Goal: Task Accomplishment & Management: Complete application form

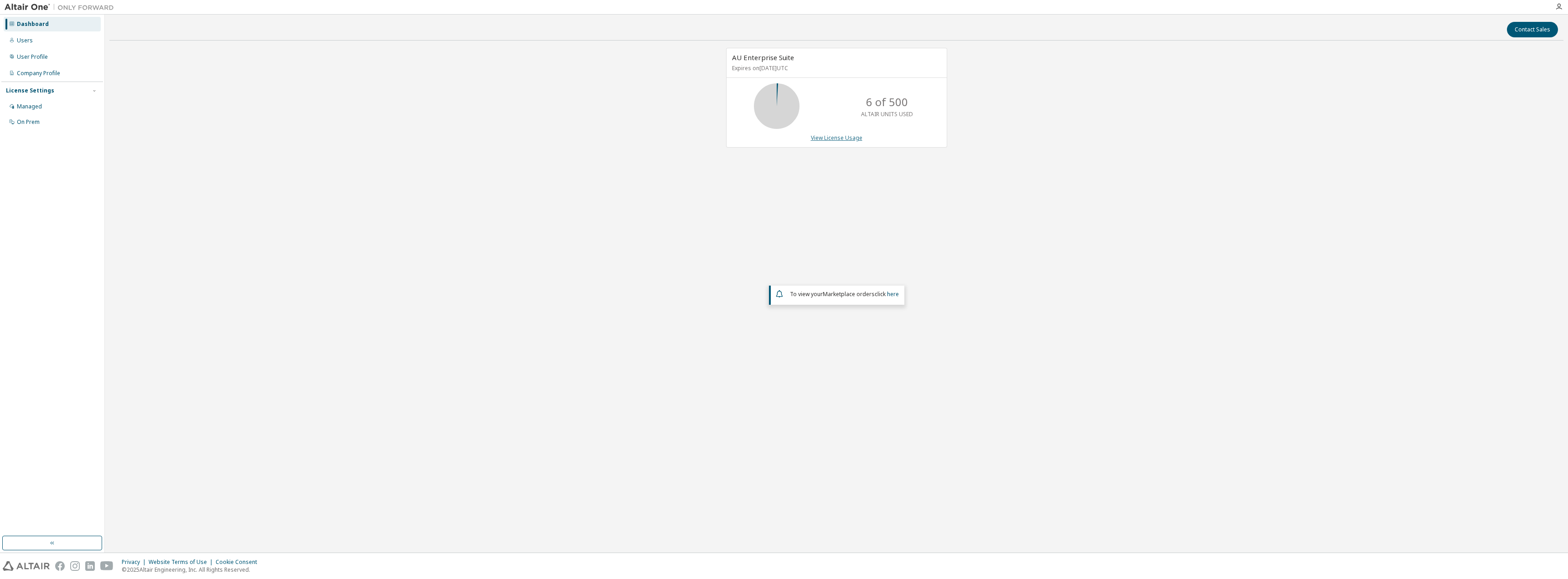
click at [850, 140] on link "View License Usage" at bounding box center [836, 138] width 52 height 8
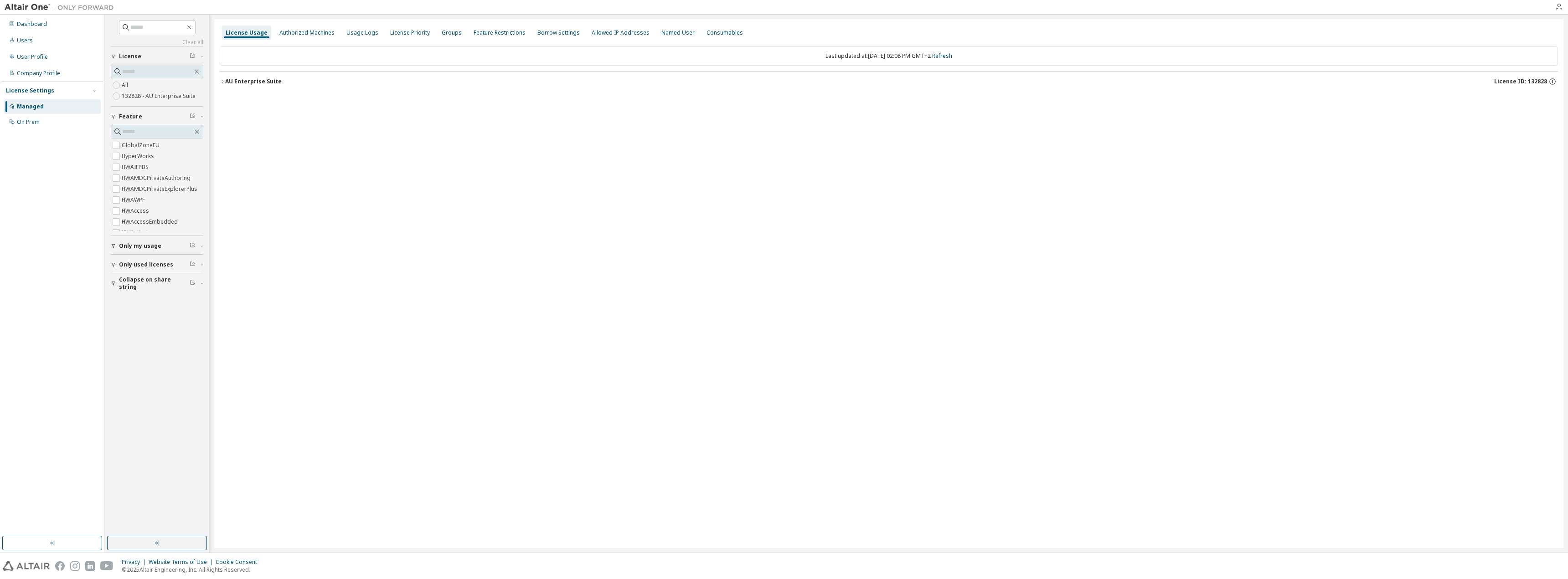
click at [244, 80] on div "AU Enterprise Suite" at bounding box center [253, 82] width 57 height 8
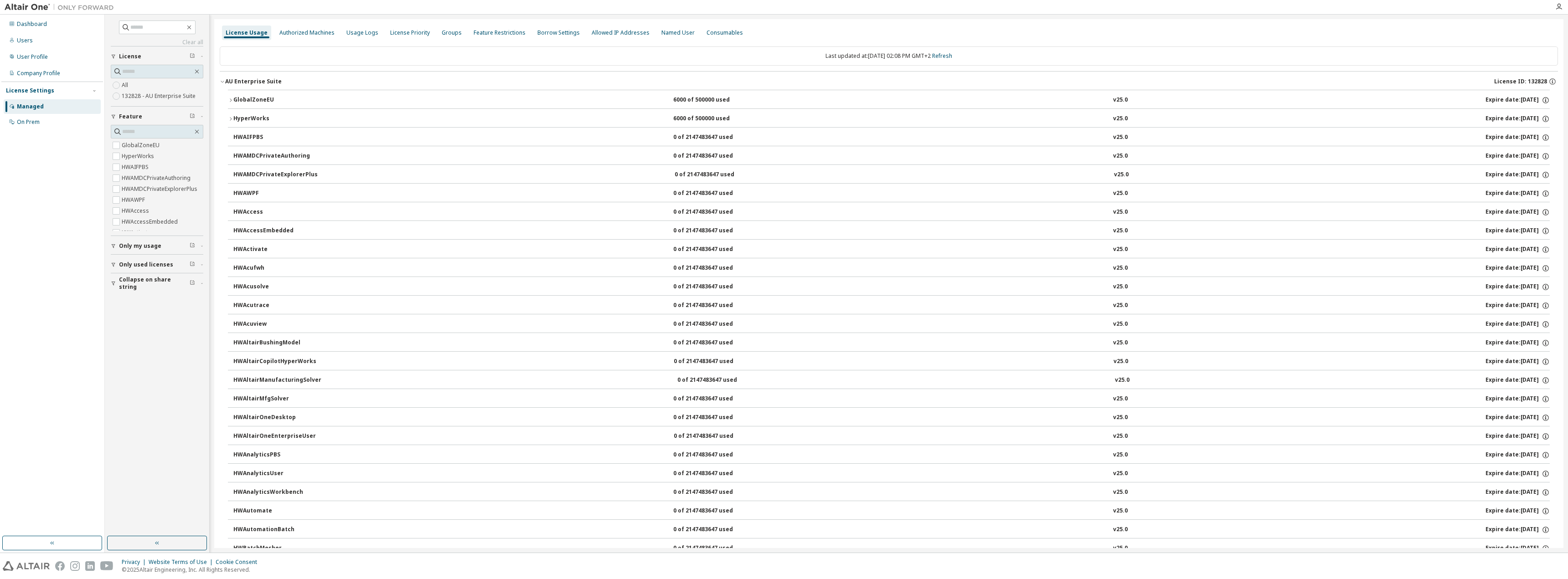
click at [234, 98] on div "GlobalZoneEU" at bounding box center [274, 100] width 82 height 9
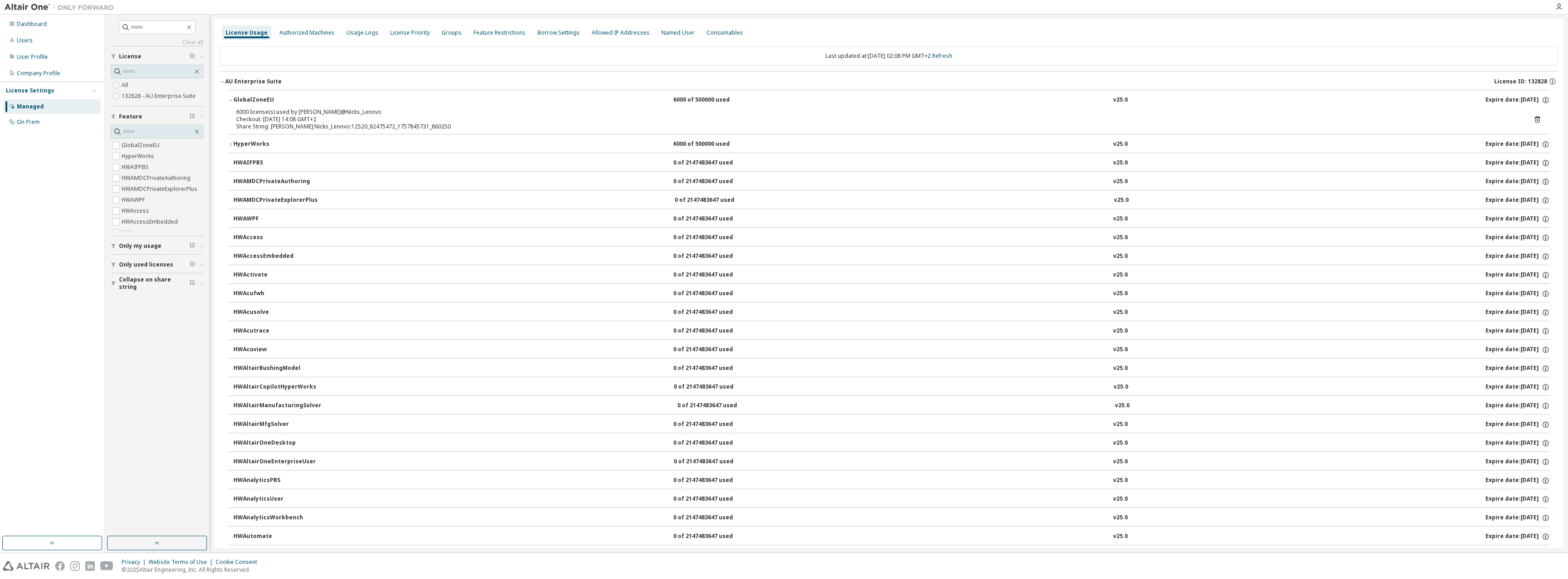
click at [241, 143] on div "HyperWorks" at bounding box center [274, 145] width 82 height 9
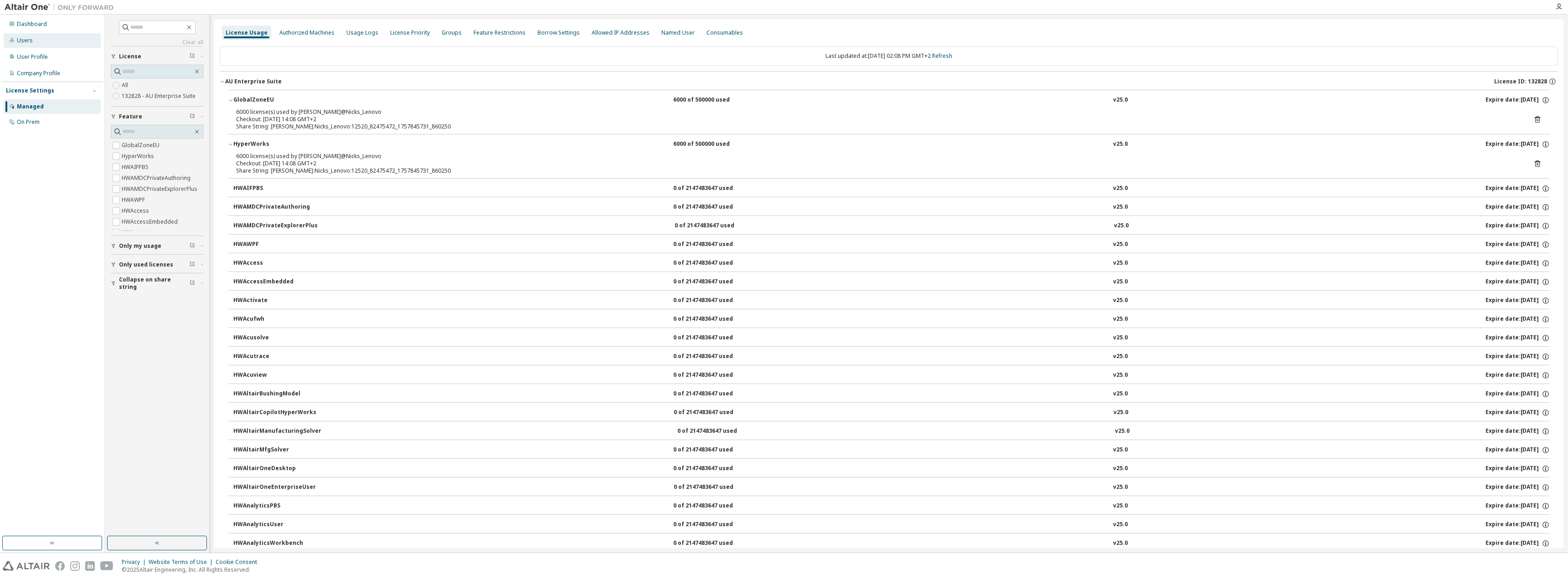
click at [36, 47] on div "Users" at bounding box center [52, 40] width 97 height 14
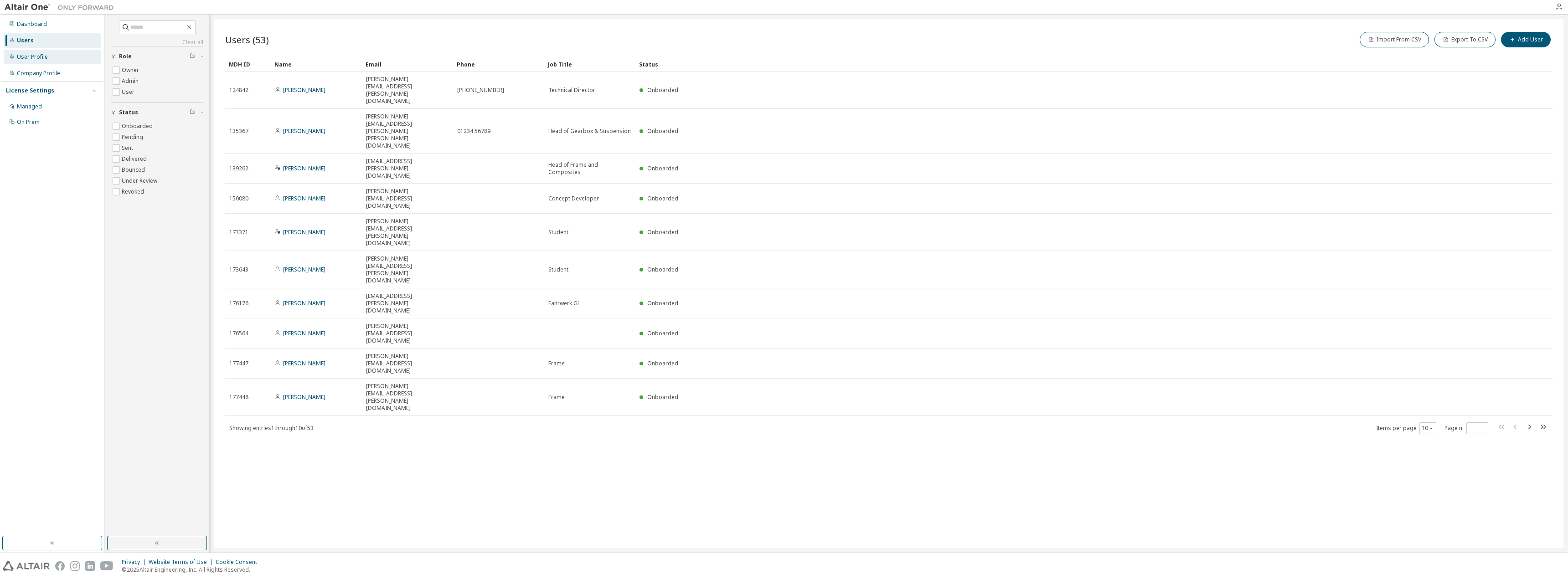
click at [30, 57] on div "User Profile" at bounding box center [32, 57] width 31 height 8
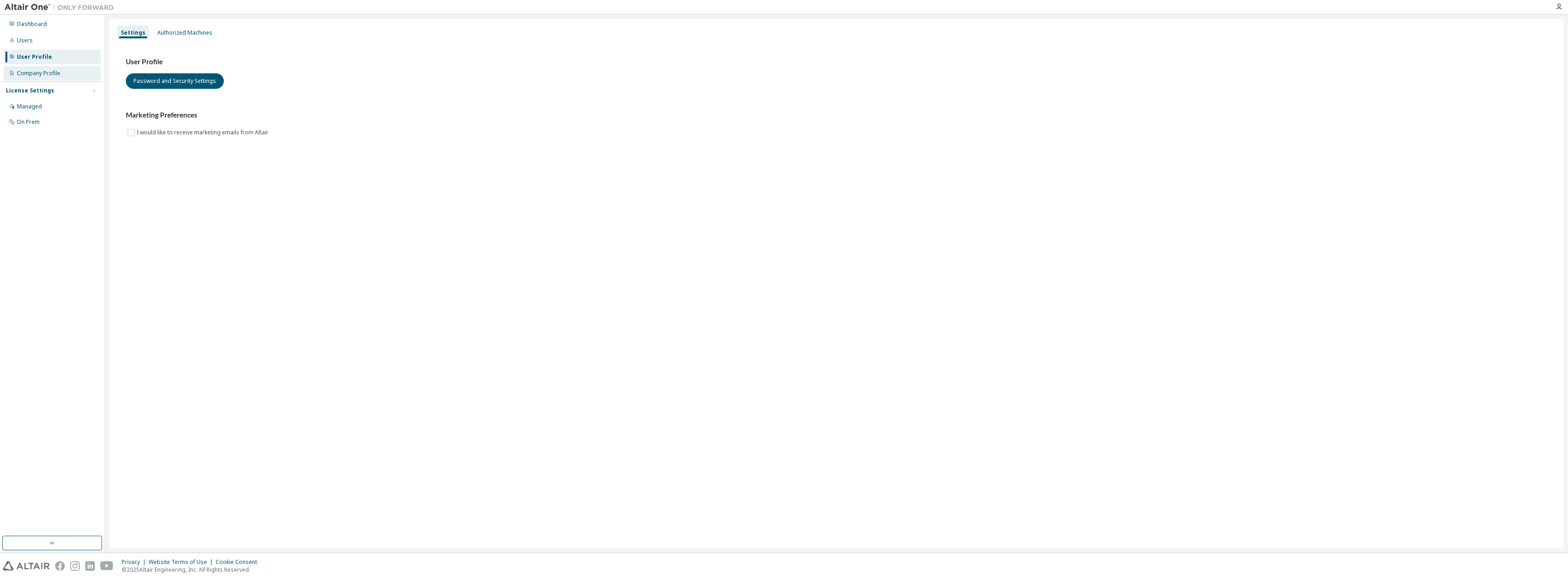
click at [33, 73] on div "Company Profile" at bounding box center [39, 74] width 43 height 8
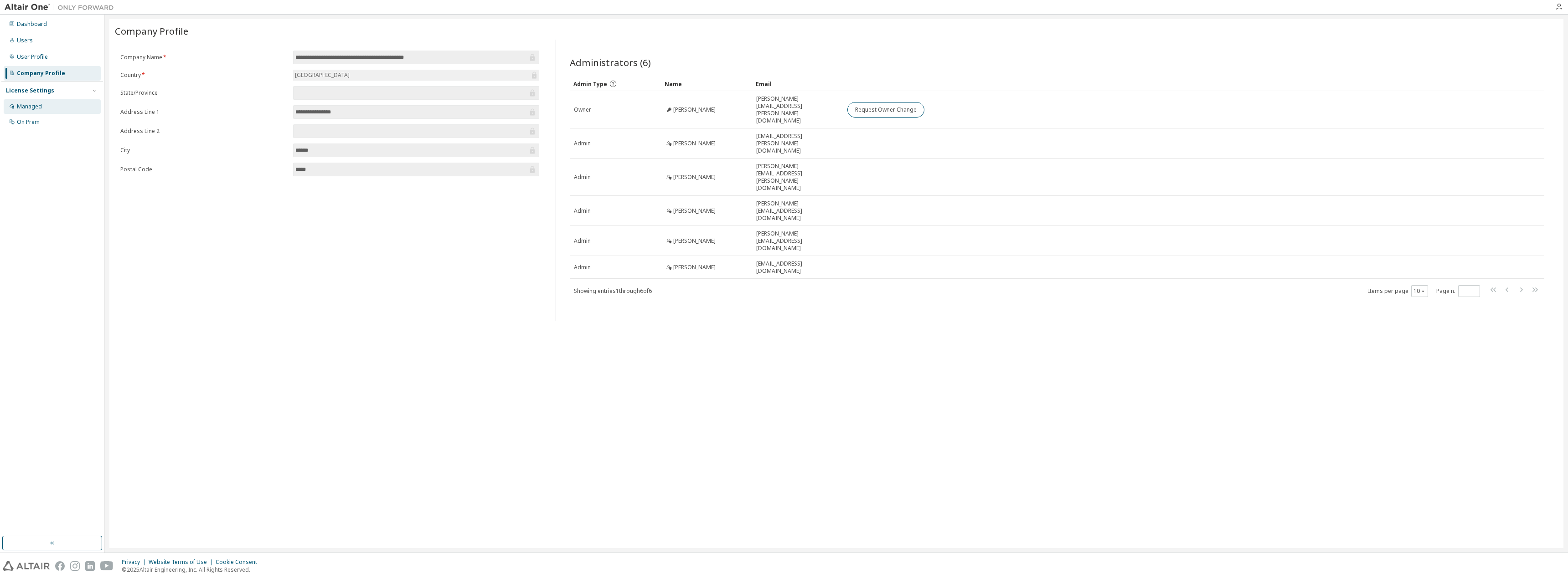
click at [43, 102] on div "Managed" at bounding box center [52, 106] width 97 height 14
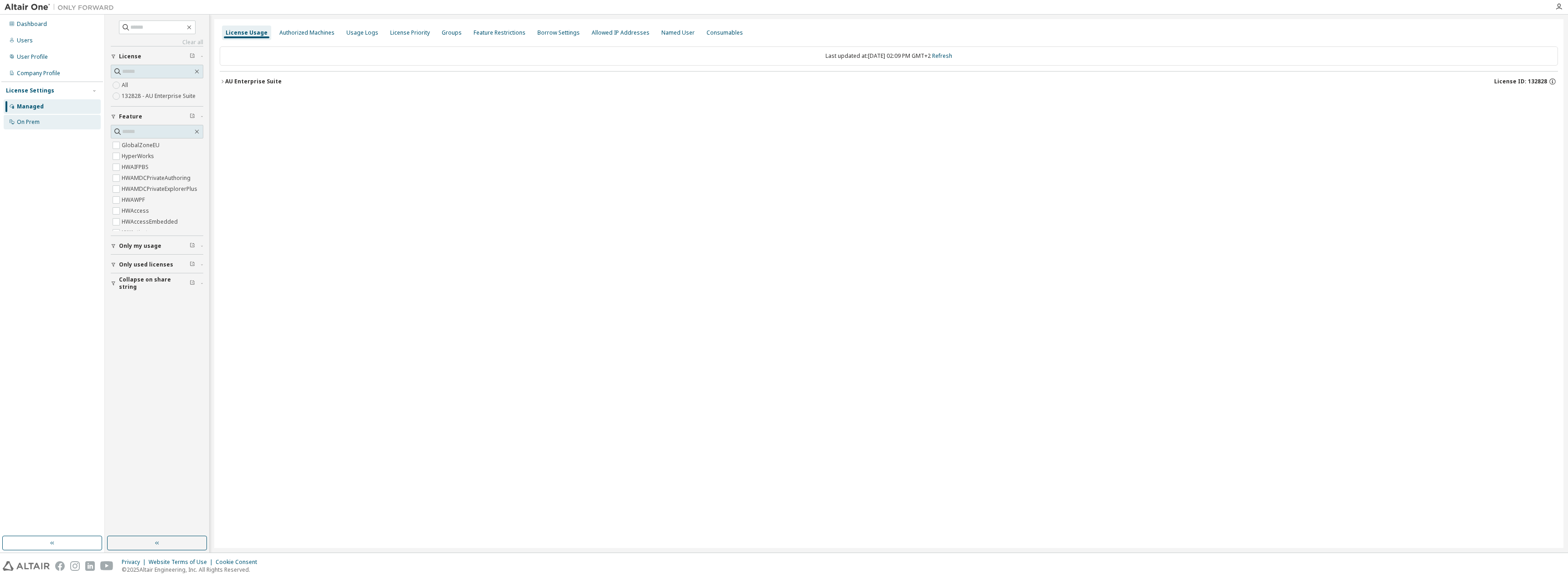
click at [34, 119] on div "On Prem" at bounding box center [28, 122] width 23 height 8
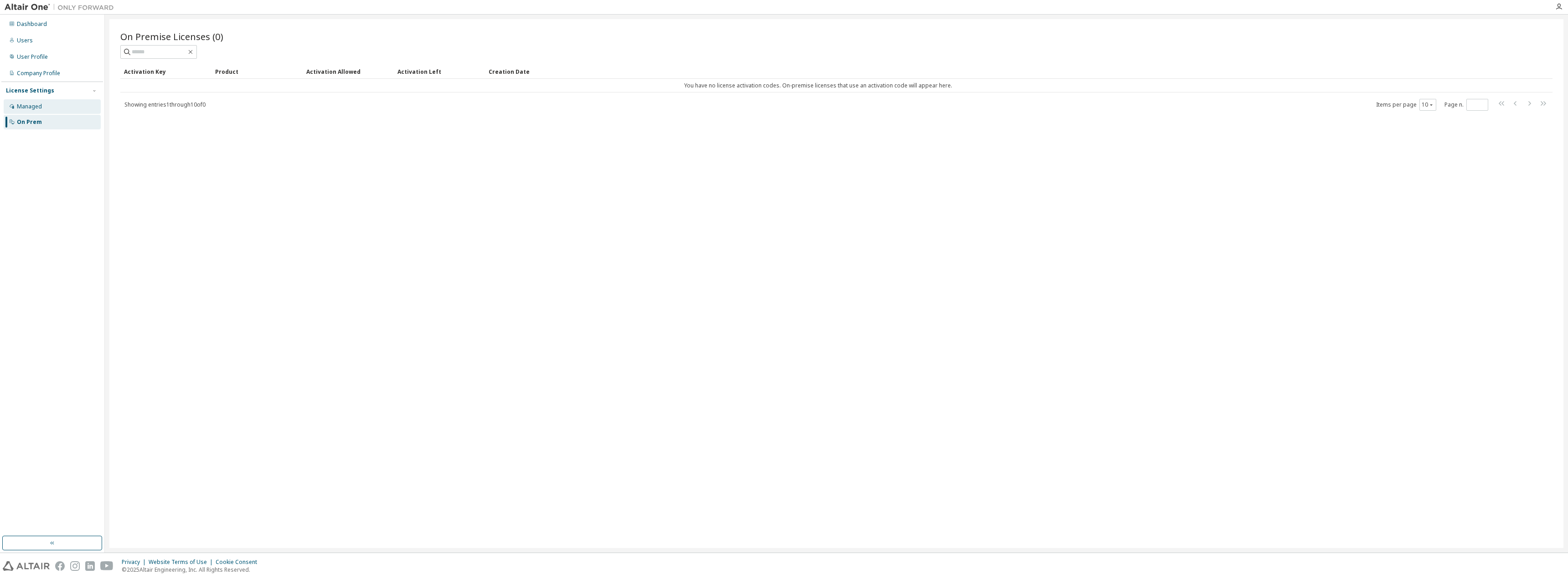
click at [33, 102] on div "Managed" at bounding box center [52, 106] width 97 height 14
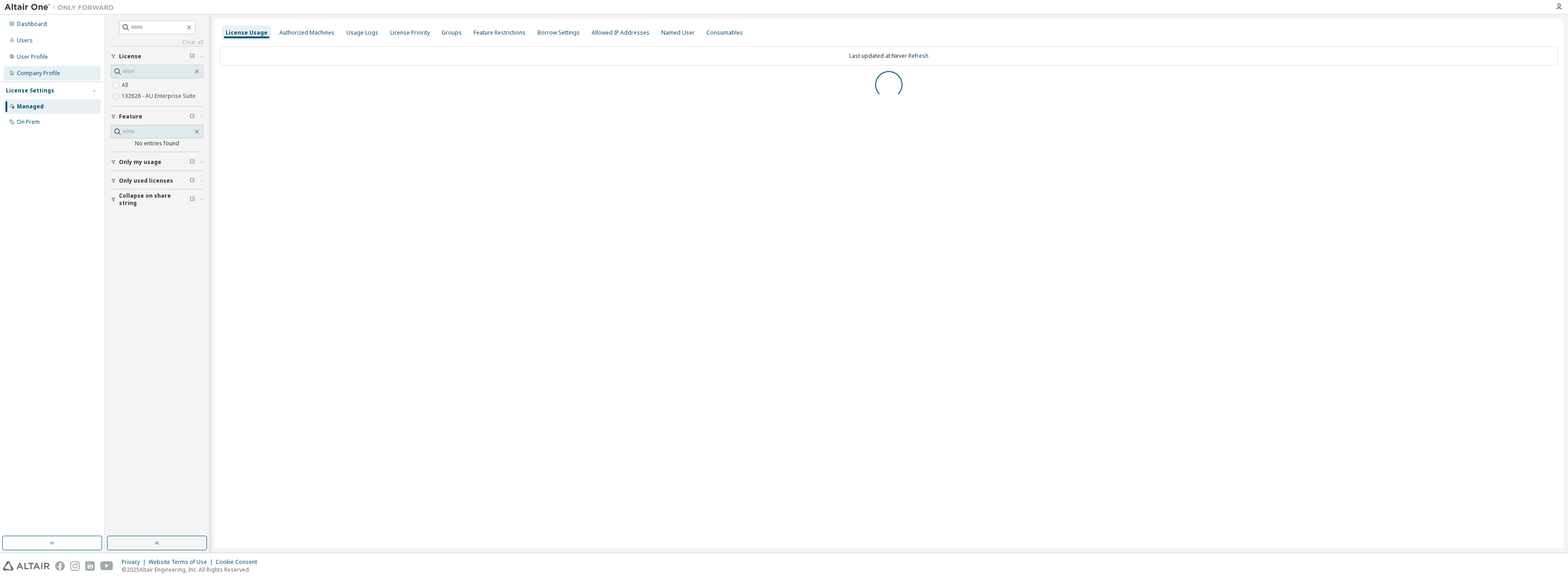
click at [31, 69] on div "Company Profile" at bounding box center [52, 73] width 97 height 14
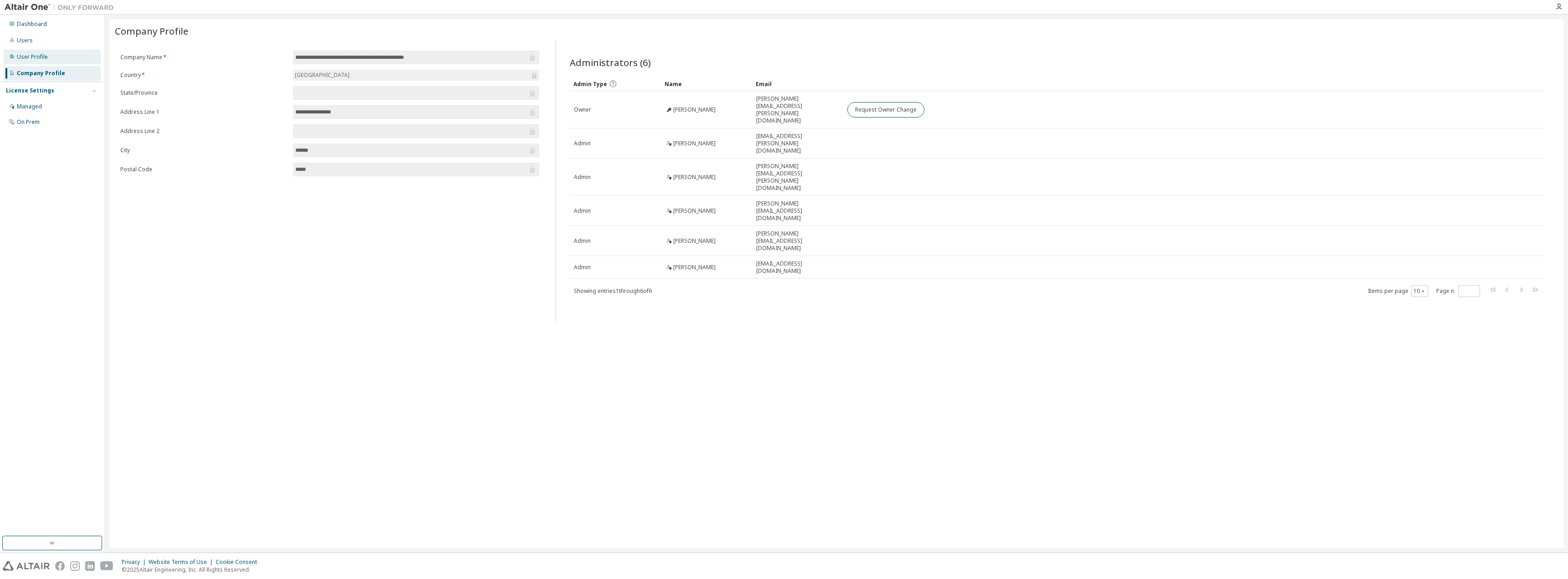
click at [31, 60] on div "User Profile" at bounding box center [32, 57] width 31 height 8
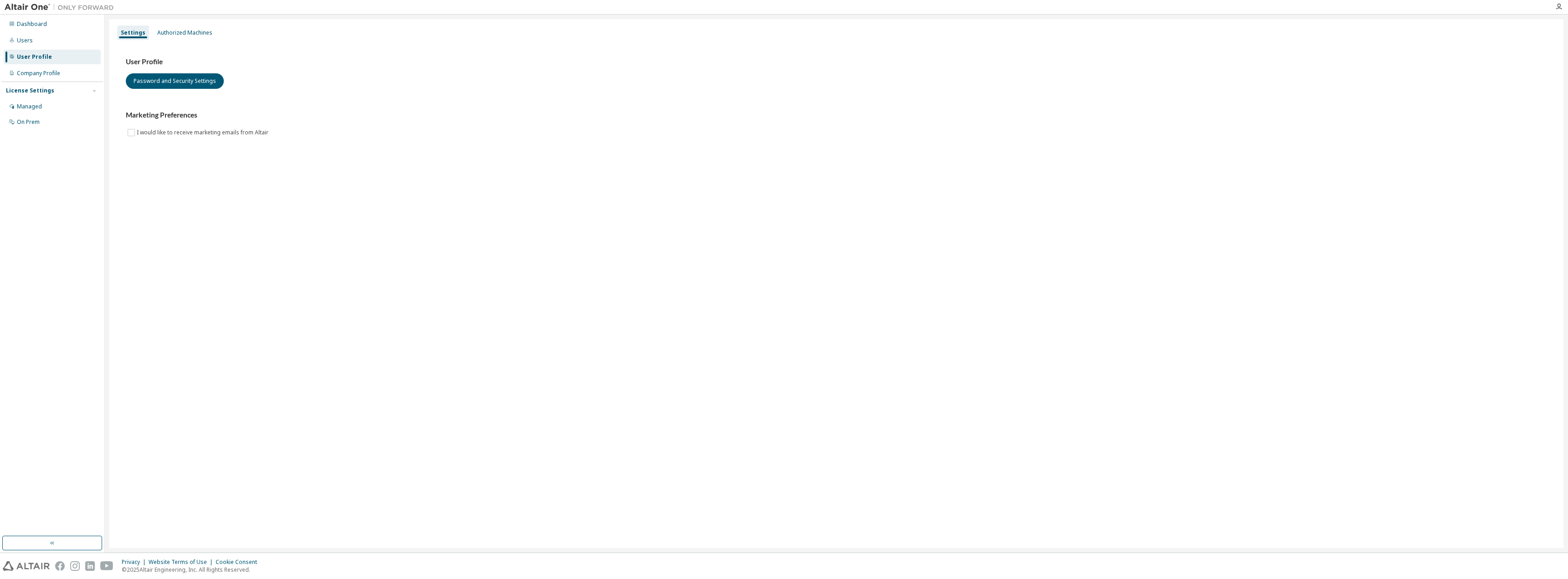
click at [165, 41] on div "User Profile Password and Security Settings Marketing Preferences I would like …" at bounding box center [836, 103] width 1442 height 125
click at [163, 38] on div "Authorized Machines" at bounding box center [185, 32] width 62 height 14
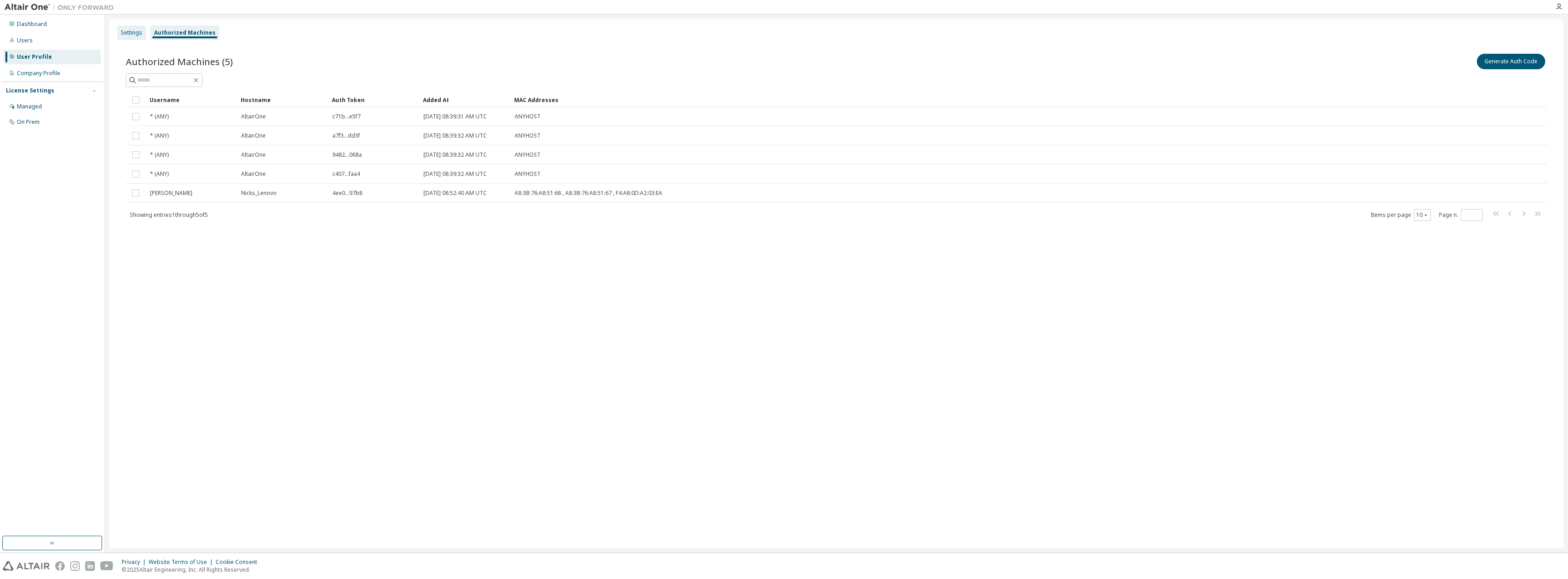
click at [135, 31] on div "Settings" at bounding box center [131, 33] width 22 height 8
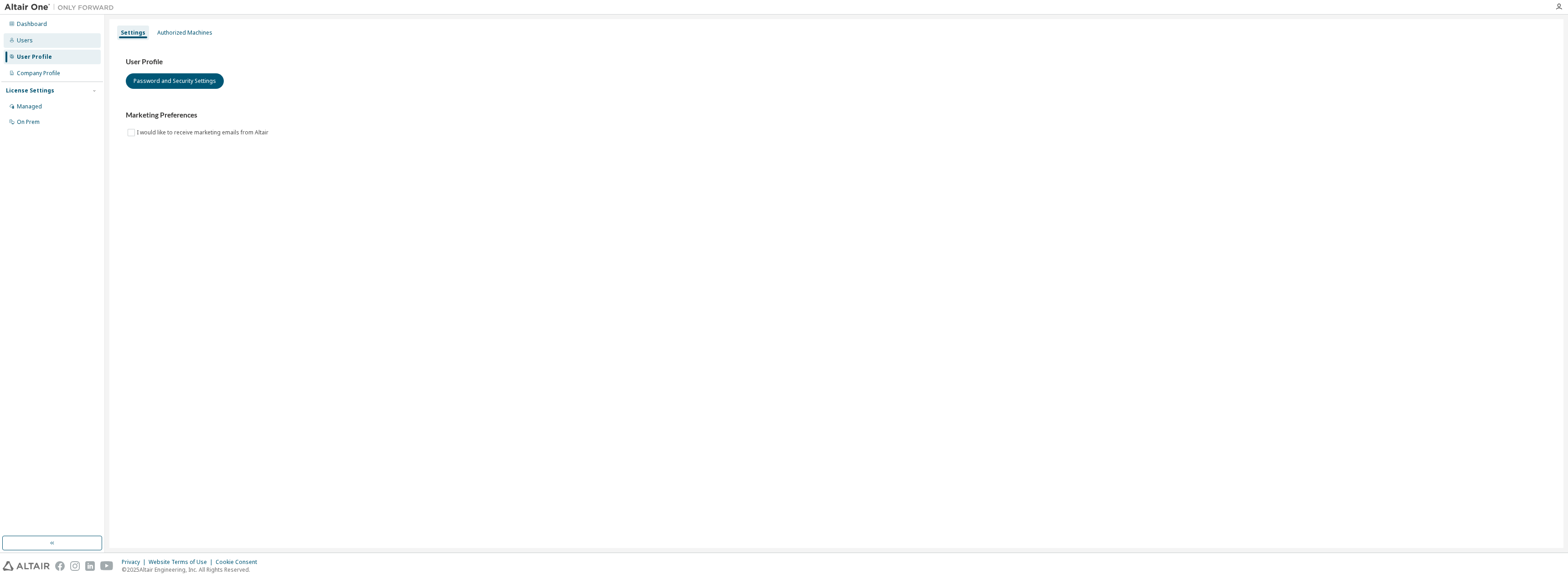
click at [65, 34] on div "Users" at bounding box center [52, 40] width 97 height 14
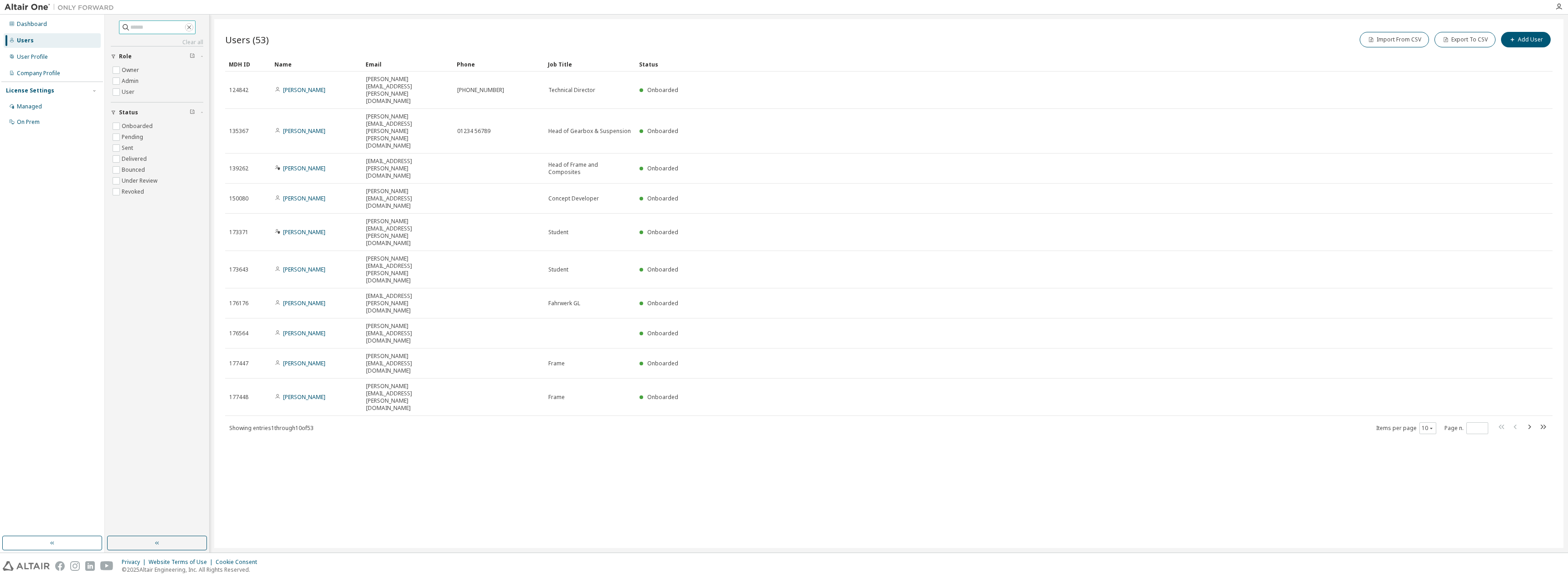
click at [196, 32] on span at bounding box center [157, 27] width 77 height 13
click at [193, 26] on icon "button" at bounding box center [189, 27] width 8 height 8
click at [193, 25] on icon "button" at bounding box center [189, 27] width 8 height 8
click at [380, 332] on div "Users (53) Import From CSV Export To CSV Add User Clear Load Save Save As Field…" at bounding box center [889, 283] width 1349 height 529
click at [185, 537] on button "button" at bounding box center [157, 542] width 100 height 14
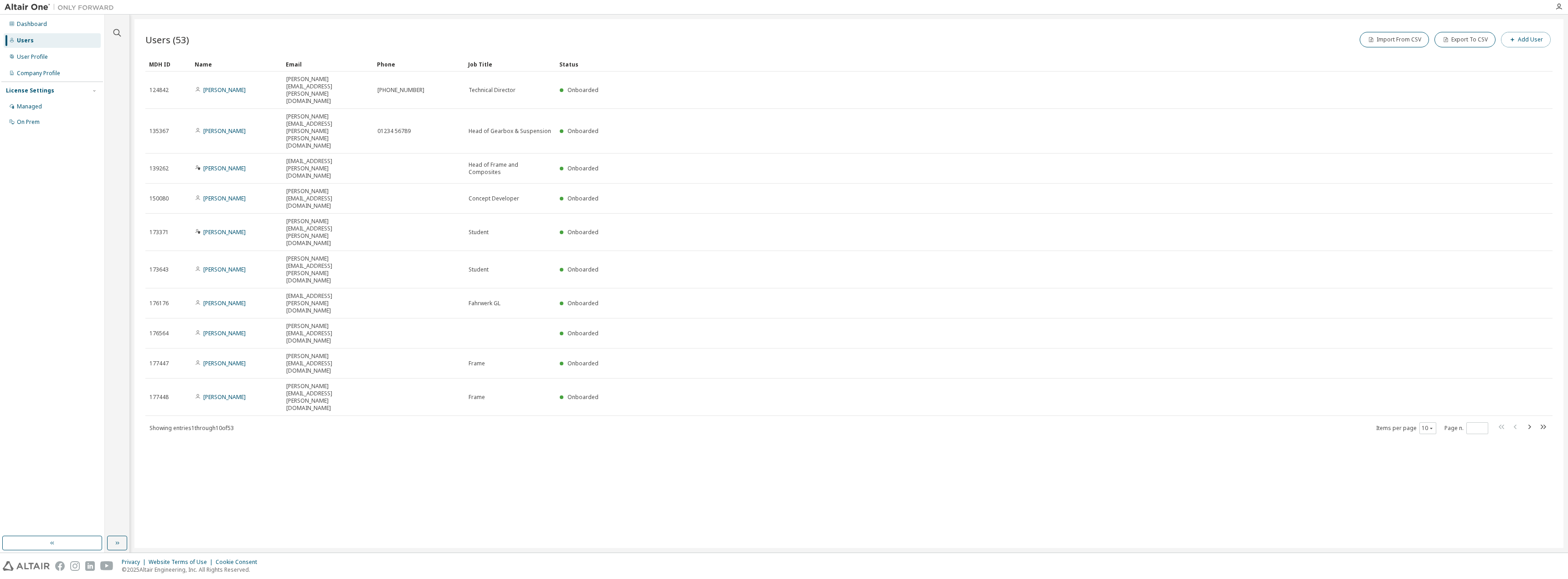
click at [1539, 35] on button "Add User" at bounding box center [1525, 40] width 50 height 15
click at [1463, 60] on input "email" at bounding box center [1503, 60] width 115 height 8
click at [1465, 76] on form "E-mail * First Name * Last Name * Job Title Phone Number Add to group (No Group)" at bounding box center [1458, 102] width 208 height 98
type input "******"
click at [1455, 118] on input "text" at bounding box center [1503, 116] width 115 height 8
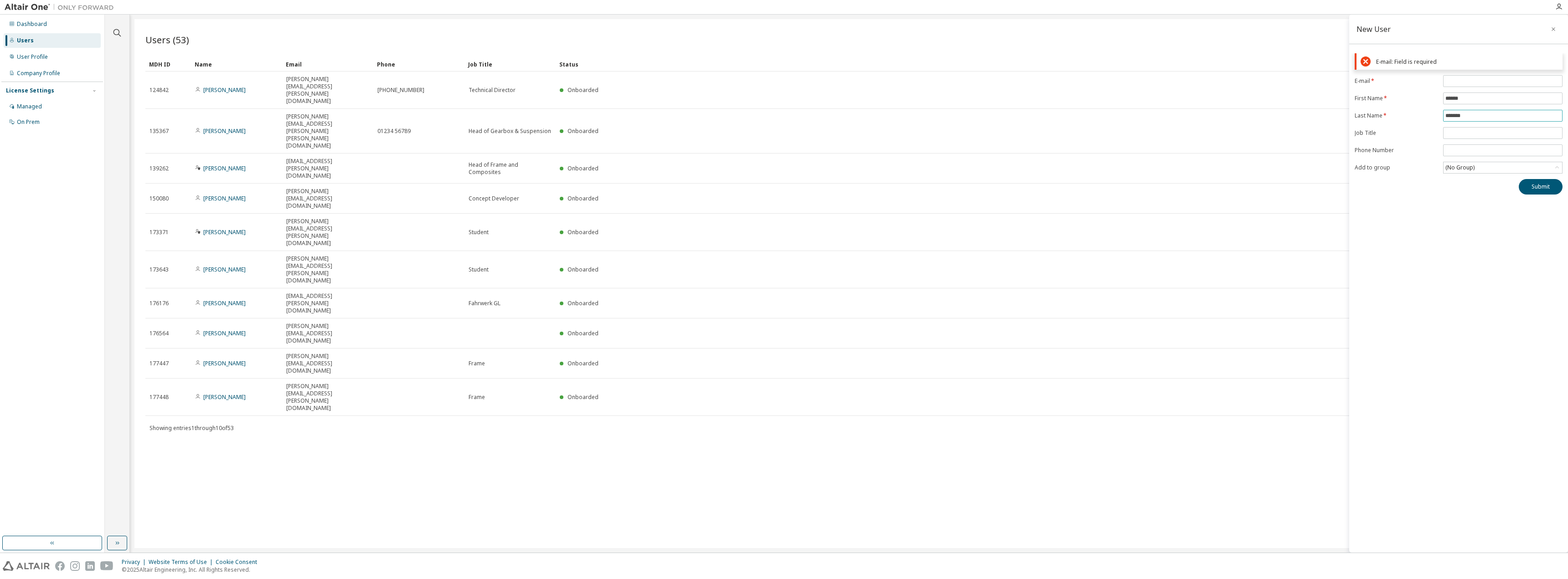
type input "*******"
type input "*"
click at [1519, 179] on button "Submit" at bounding box center [1541, 187] width 43 height 15
click at [1473, 134] on input "**" at bounding box center [1503, 133] width 115 height 8
type input "**********"
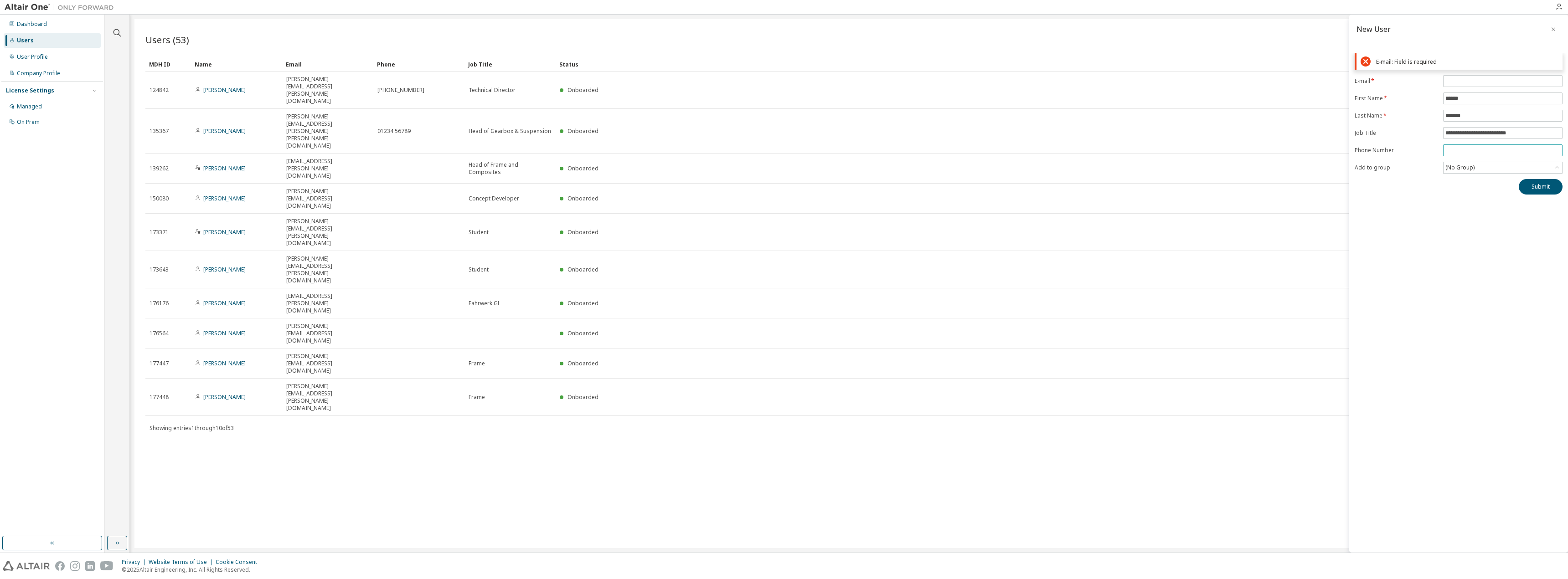
click at [1474, 154] on input "tel" at bounding box center [1503, 150] width 115 height 8
click at [1465, 77] on input "email" at bounding box center [1503, 81] width 115 height 8
click at [1466, 78] on input "**********" at bounding box center [1503, 81] width 115 height 8
type input "**********"
click at [1485, 169] on div "**********" at bounding box center [1458, 112] width 219 height 119
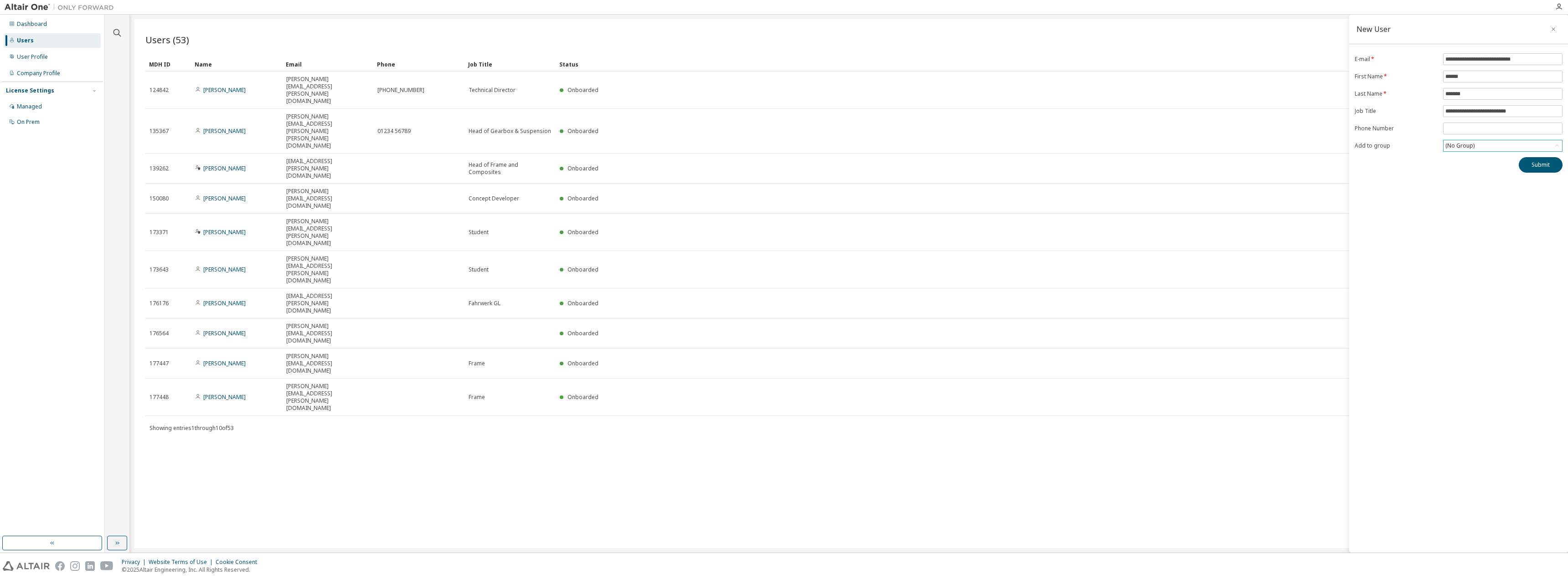
click at [1469, 144] on div "(No Group)" at bounding box center [1459, 145] width 32 height 10
click at [1554, 156] on icon "button" at bounding box center [1554, 159] width 8 height 8
click at [1465, 145] on div "(No Group)" at bounding box center [1459, 145] width 32 height 10
click at [1524, 111] on input "**********" at bounding box center [1503, 111] width 115 height 8
type input "**********"
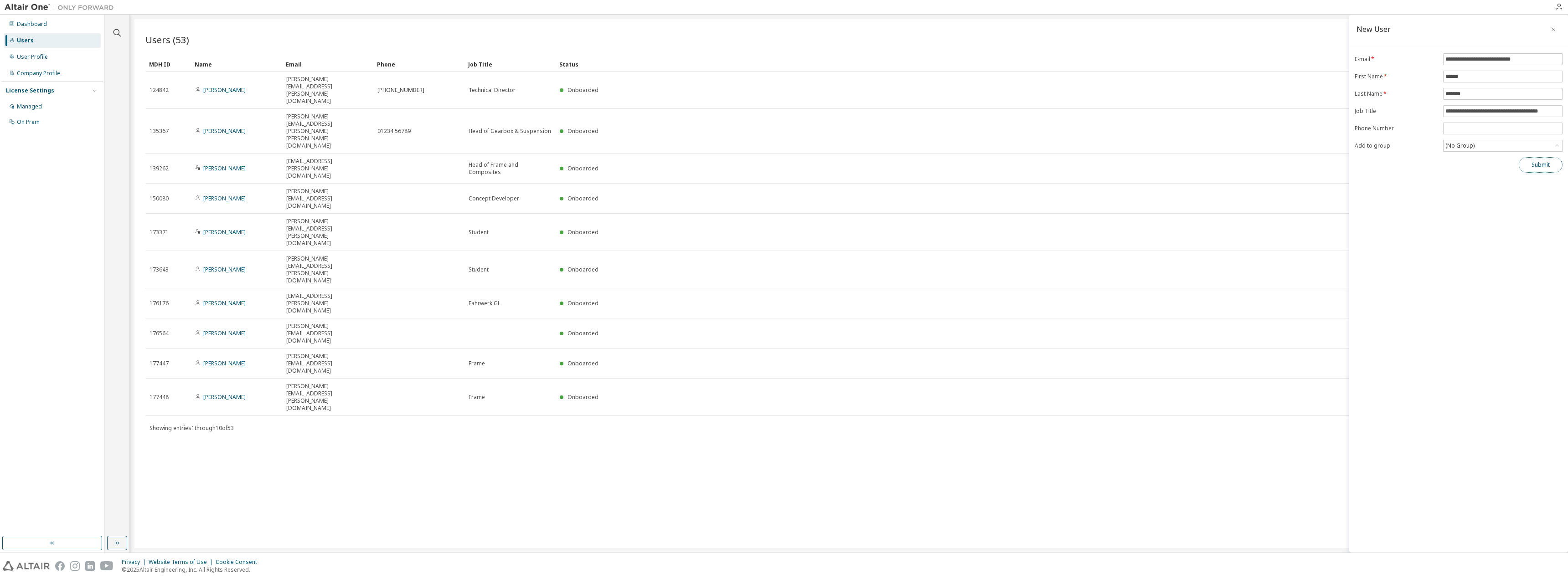
click at [1541, 167] on button "Submit" at bounding box center [1541, 164] width 43 height 15
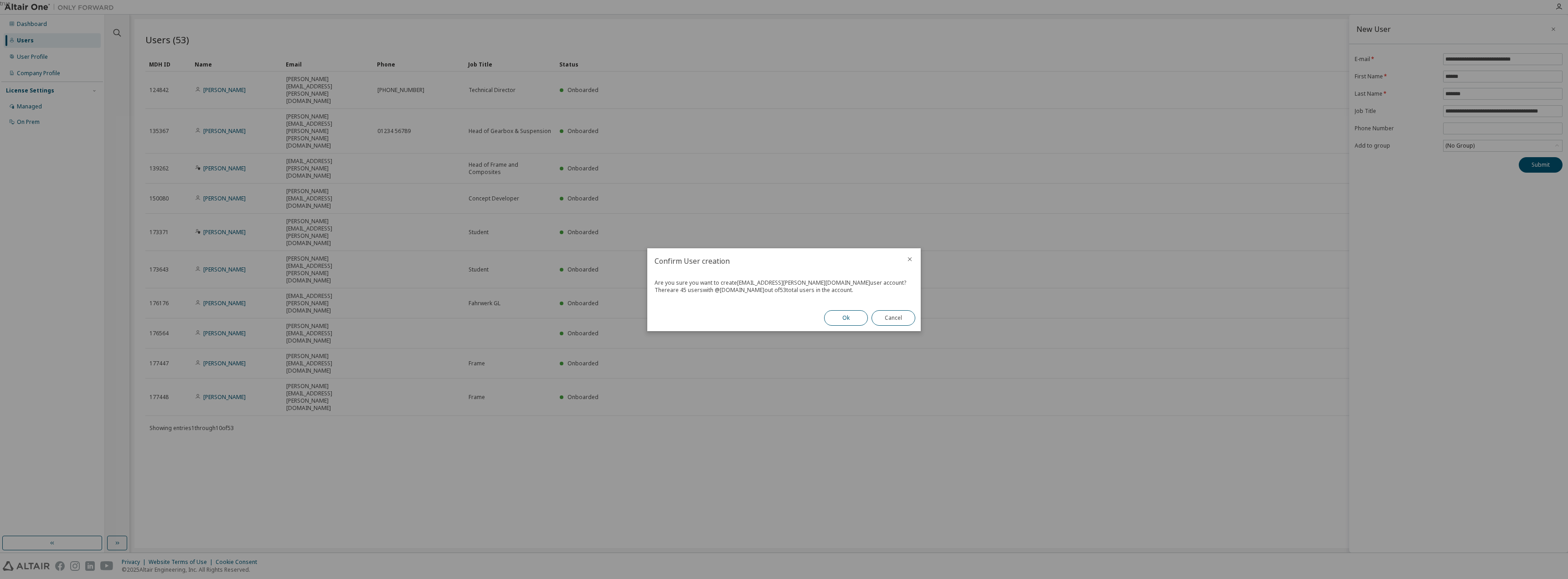
click at [837, 320] on button "Ok" at bounding box center [845, 318] width 43 height 15
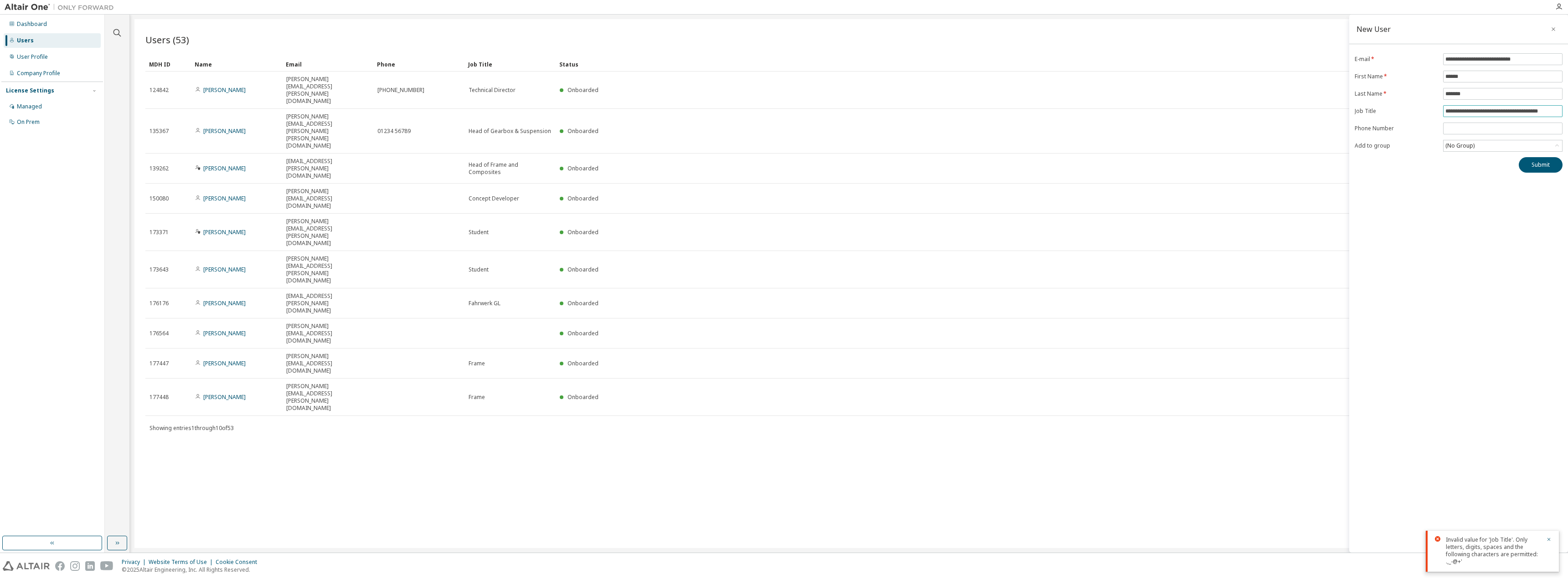
click at [1485, 111] on input "**********" at bounding box center [1503, 111] width 115 height 8
type input "**********"
click at [1542, 166] on button "Submit" at bounding box center [1541, 164] width 43 height 15
click at [1357, 171] on body "**********" at bounding box center [784, 289] width 1568 height 579
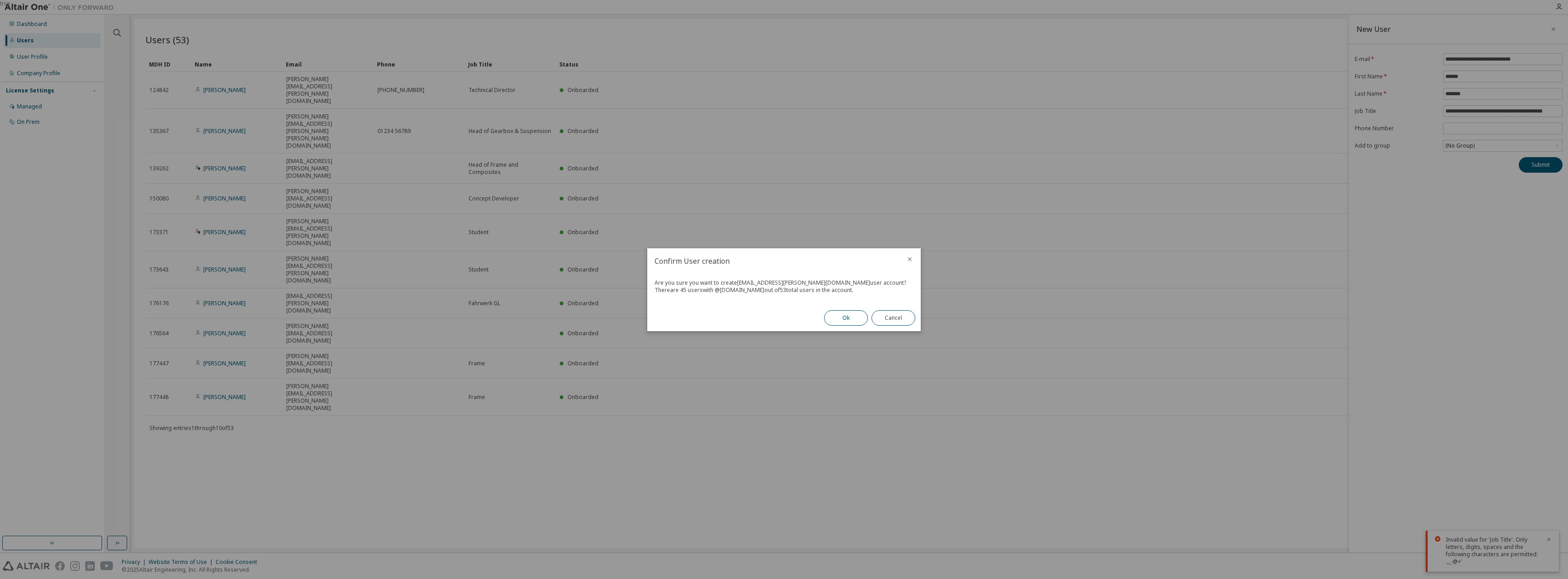
click at [837, 314] on button "Ok" at bounding box center [845, 318] width 43 height 15
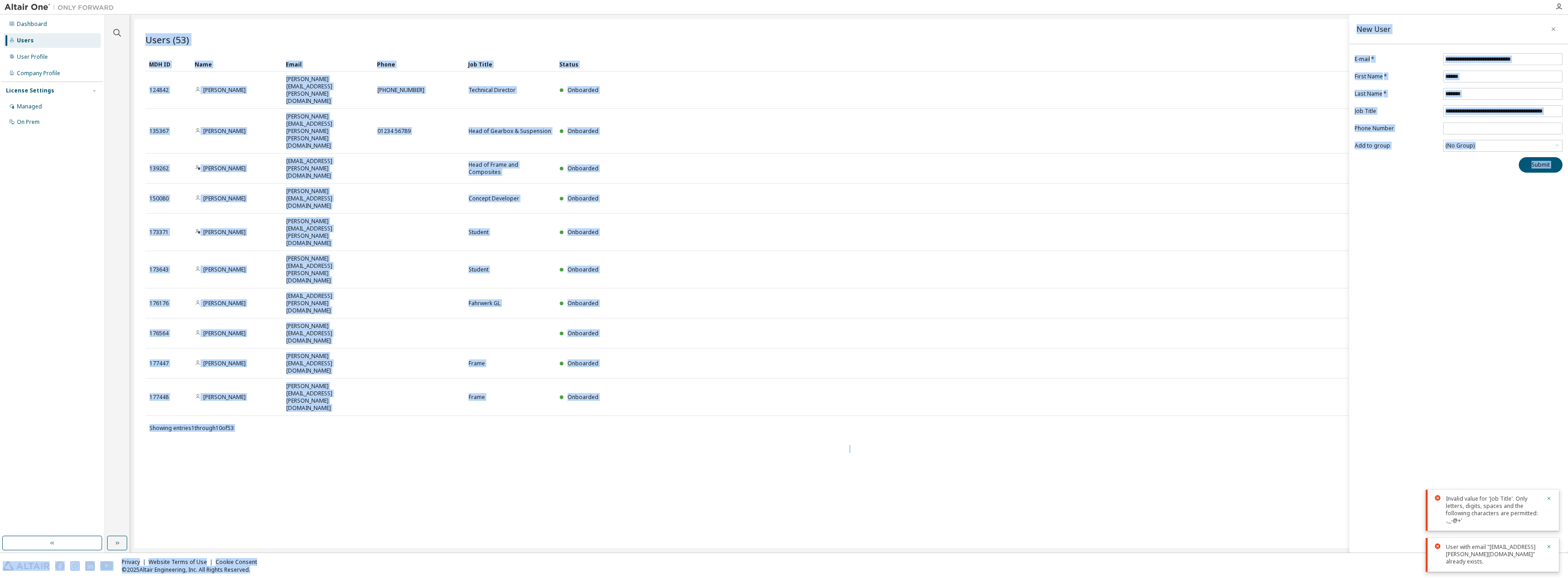
click at [1239, 386] on div "Users (53) Import From CSV Export To CSV Add User Clear Load Save Save As Field…" at bounding box center [848, 283] width 1429 height 529
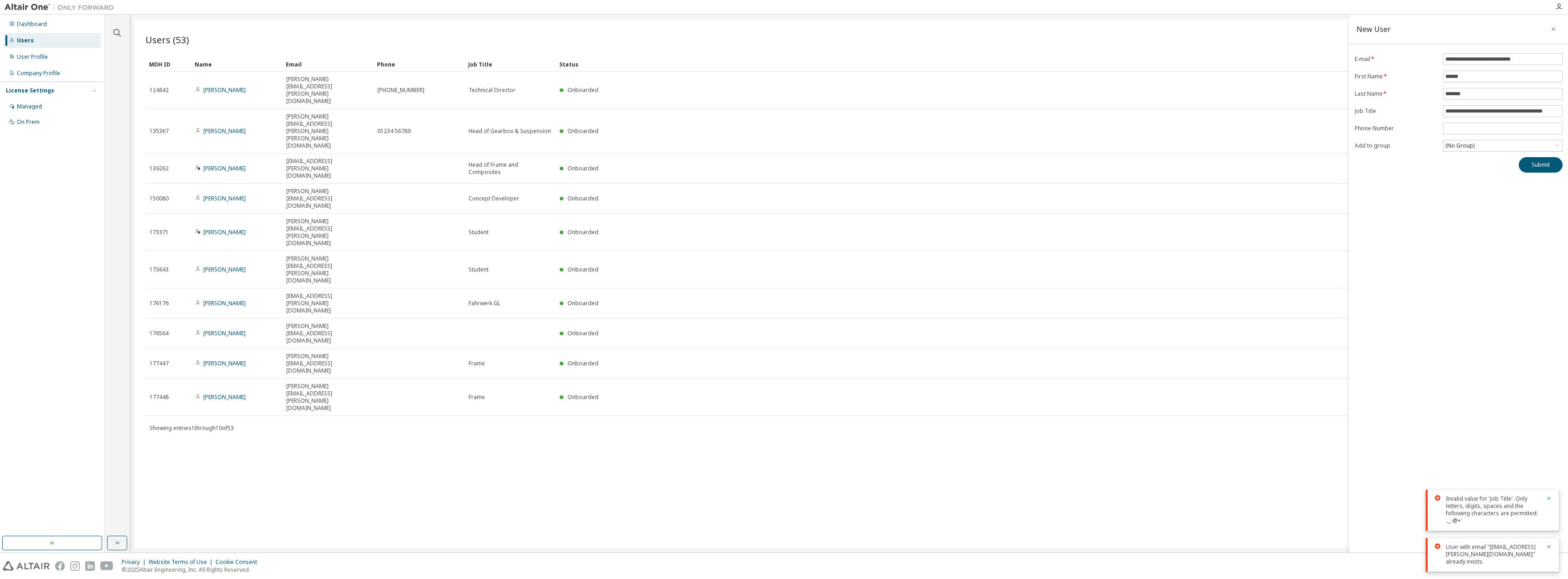
click at [182, 34] on span "Users (53)" at bounding box center [167, 40] width 43 height 13
click at [111, 33] on div at bounding box center [116, 27] width 22 height 23
click at [120, 34] on icon "button" at bounding box center [117, 33] width 11 height 11
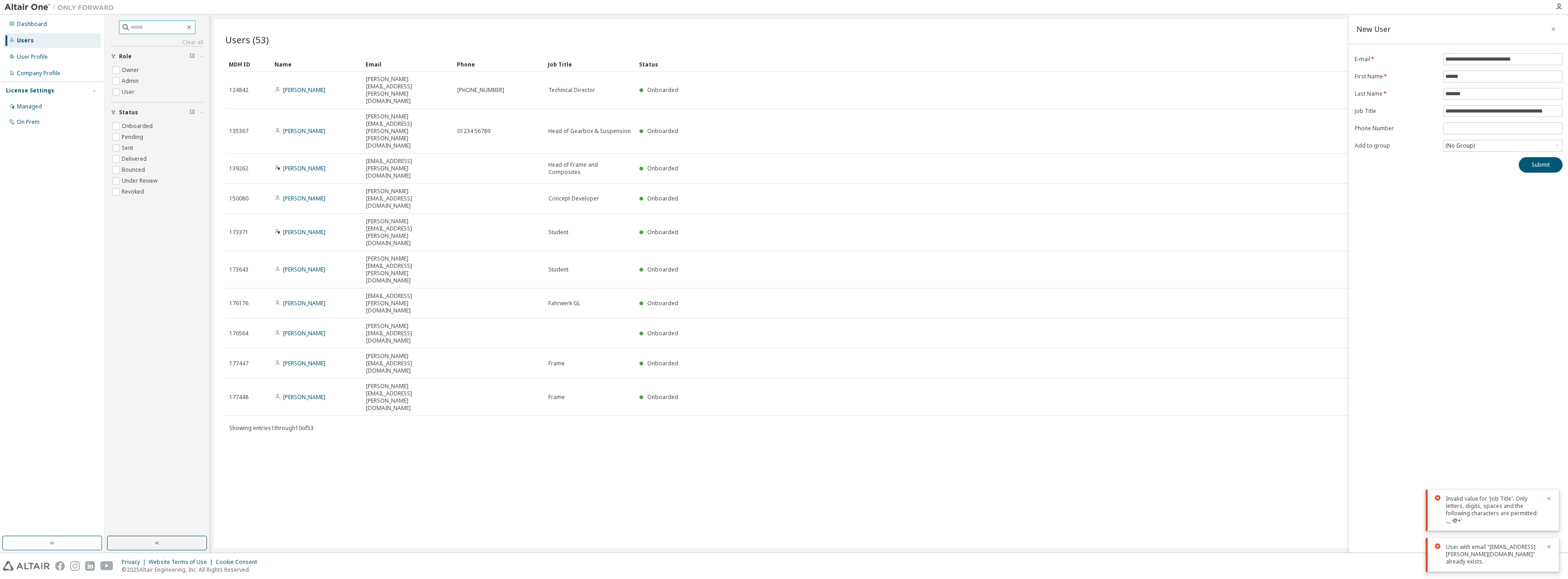
click at [151, 23] on input "text" at bounding box center [158, 27] width 55 height 9
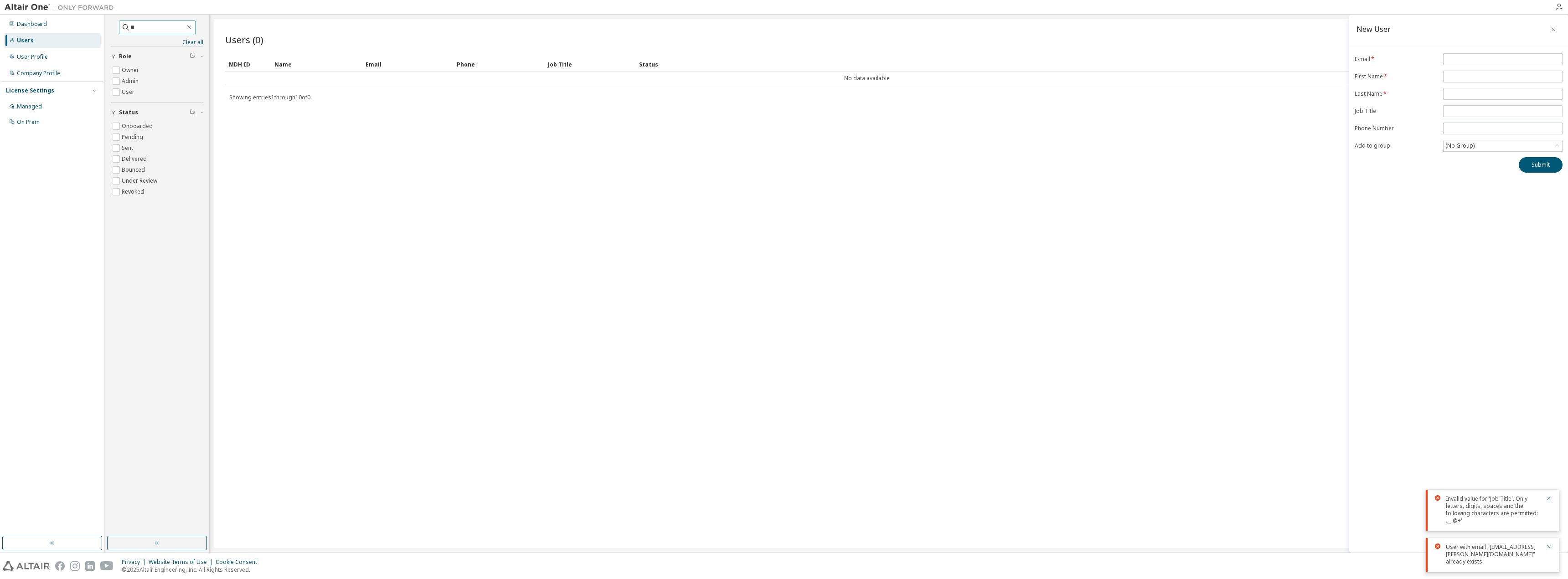
type input "*"
click at [121, 25] on icon at bounding box center [126, 27] width 9 height 9
type input "******"
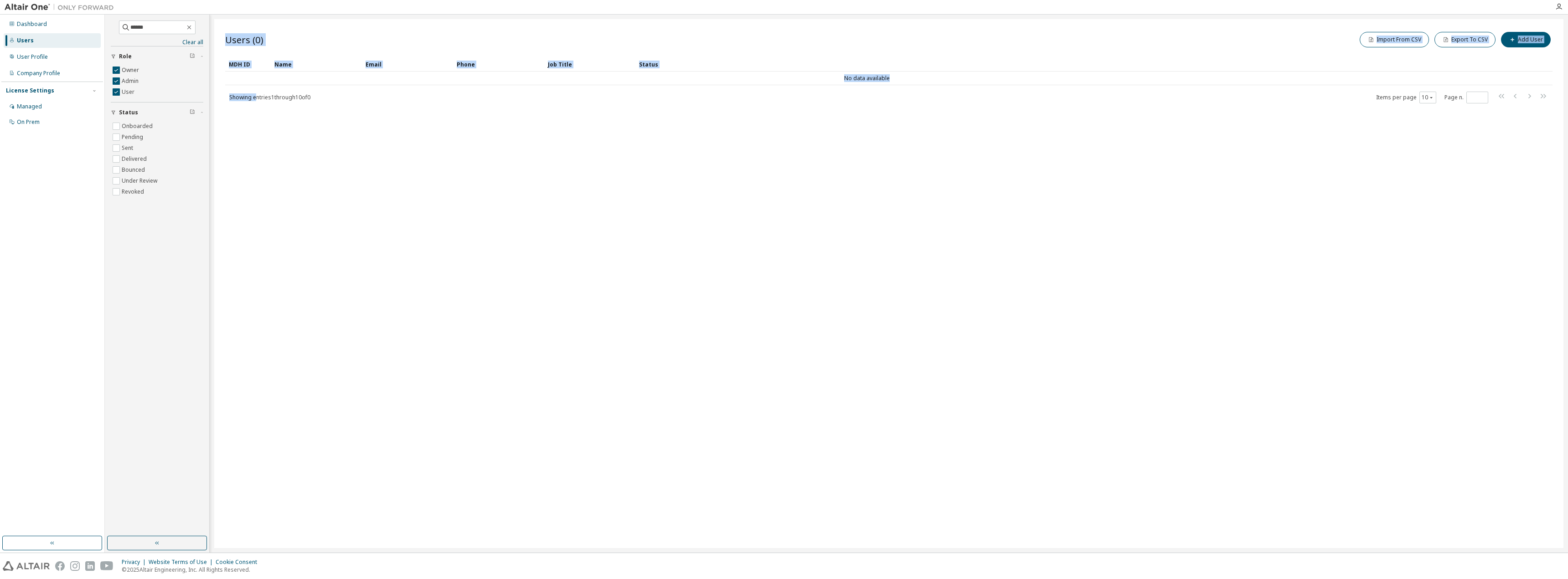
drag, startPoint x: 256, startPoint y: 95, endPoint x: 420, endPoint y: 120, distance: 165.9
click at [420, 120] on div "Users (0) Import From CSV Export To CSV Add User Clear Load Save Save As Field …" at bounding box center [889, 283] width 1349 height 529
click at [45, 61] on div "User Profile" at bounding box center [52, 57] width 97 height 14
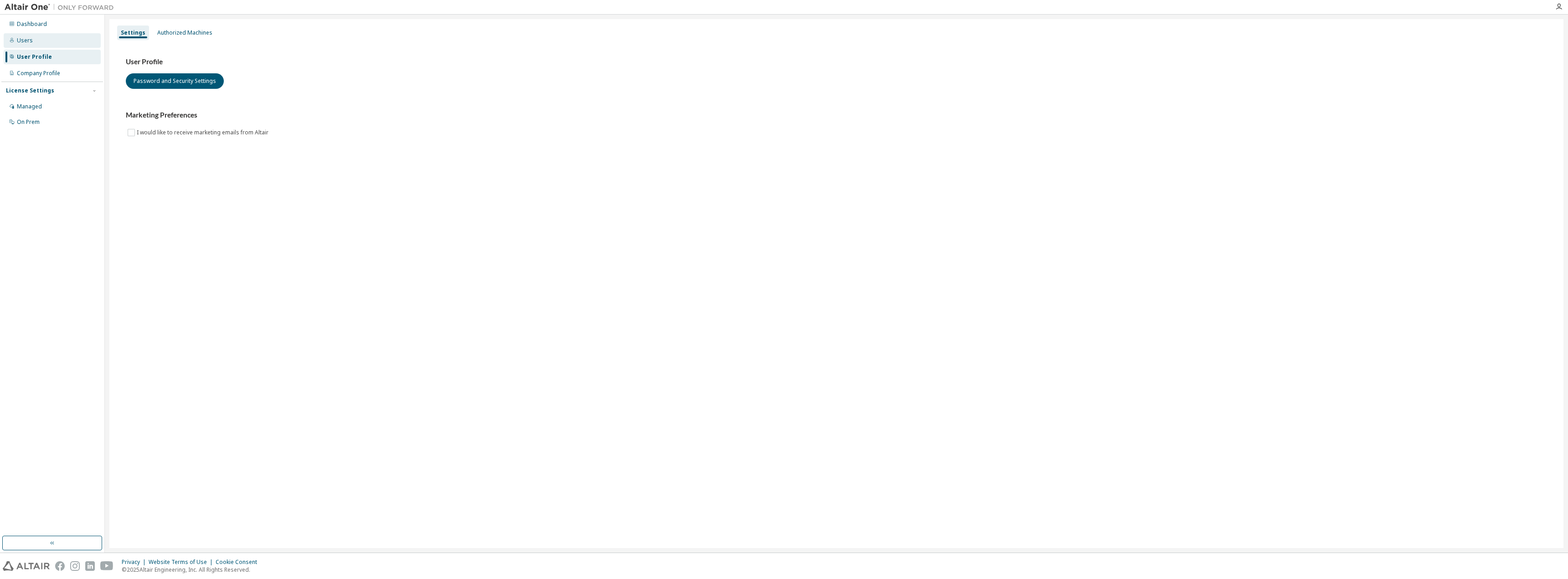
click at [56, 40] on div "Users" at bounding box center [52, 40] width 97 height 14
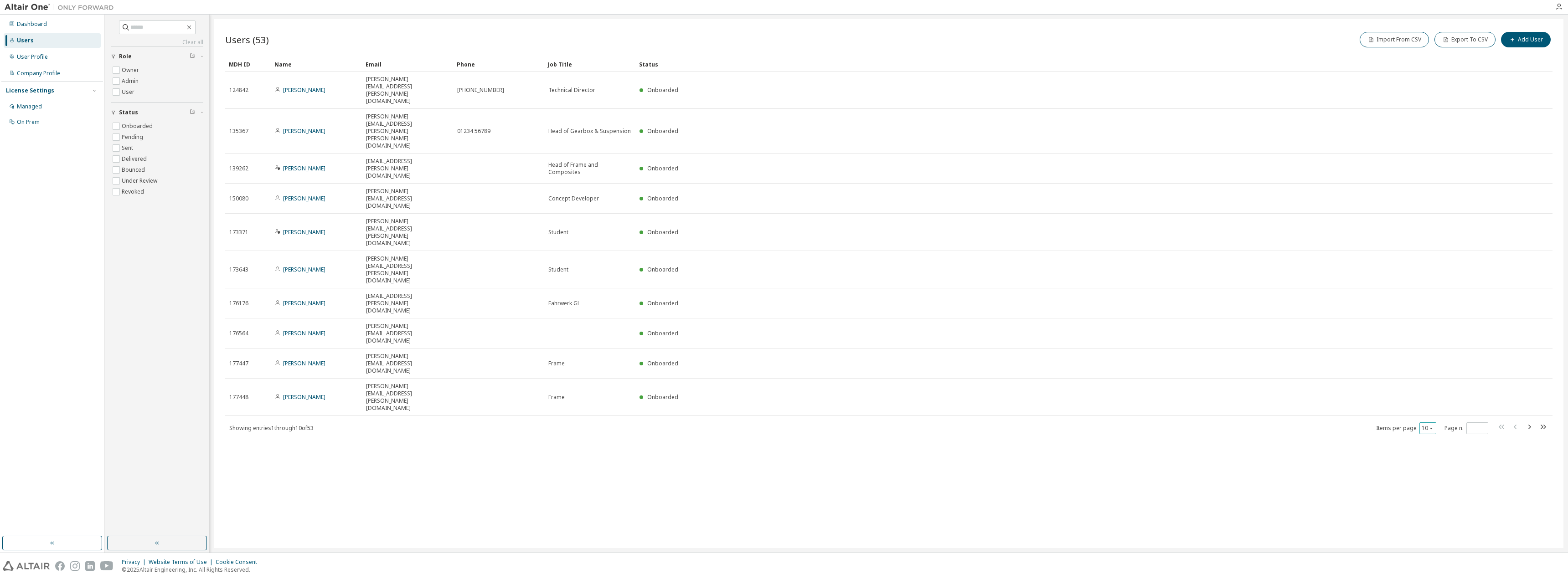
click at [1430, 426] on icon "button" at bounding box center [1431, 429] width 6 height 6
click at [1441, 343] on div "100" at bounding box center [1455, 346] width 73 height 11
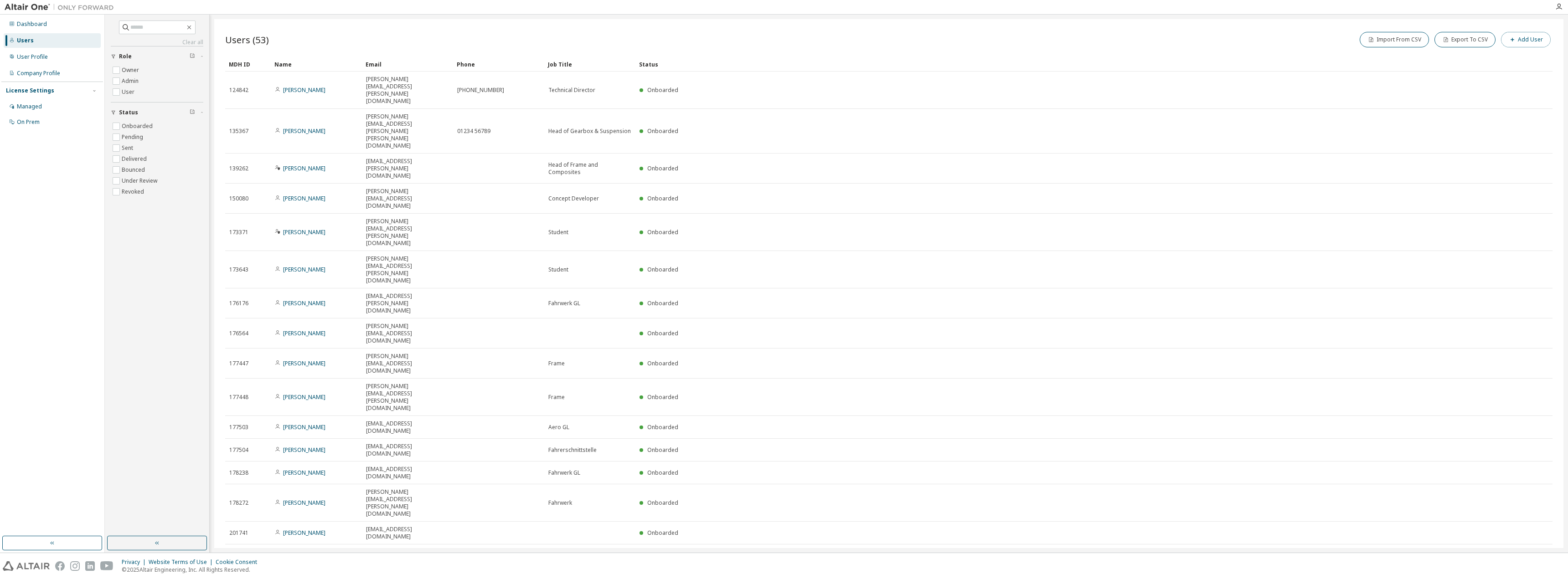
click at [1525, 35] on button "Add User" at bounding box center [1525, 40] width 50 height 15
click at [1488, 59] on input "email" at bounding box center [1503, 60] width 115 height 8
click at [1554, 28] on icon "button" at bounding box center [1553, 29] width 7 height 8
click at [193, 25] on icon "button" at bounding box center [189, 27] width 8 height 8
click at [194, 24] on button "button" at bounding box center [189, 27] width 9 height 9
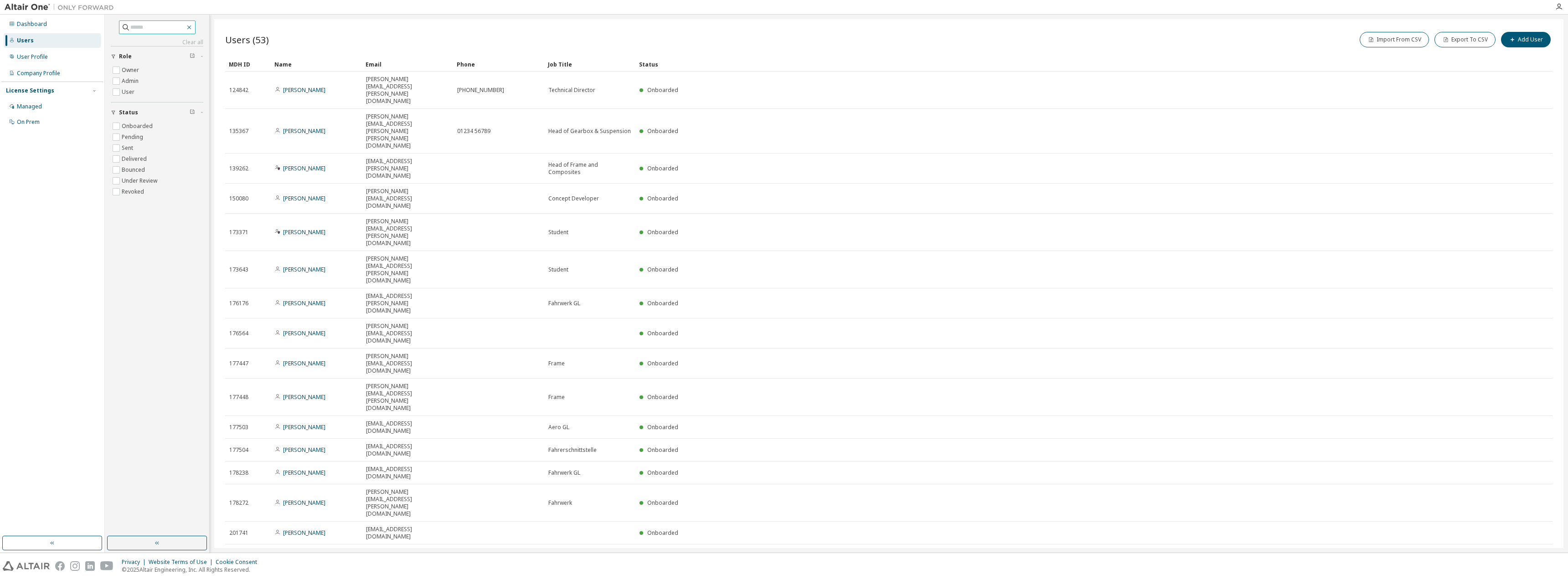
click at [193, 28] on icon "button" at bounding box center [189, 27] width 8 height 8
click at [57, 26] on div "Dashboard" at bounding box center [52, 24] width 97 height 14
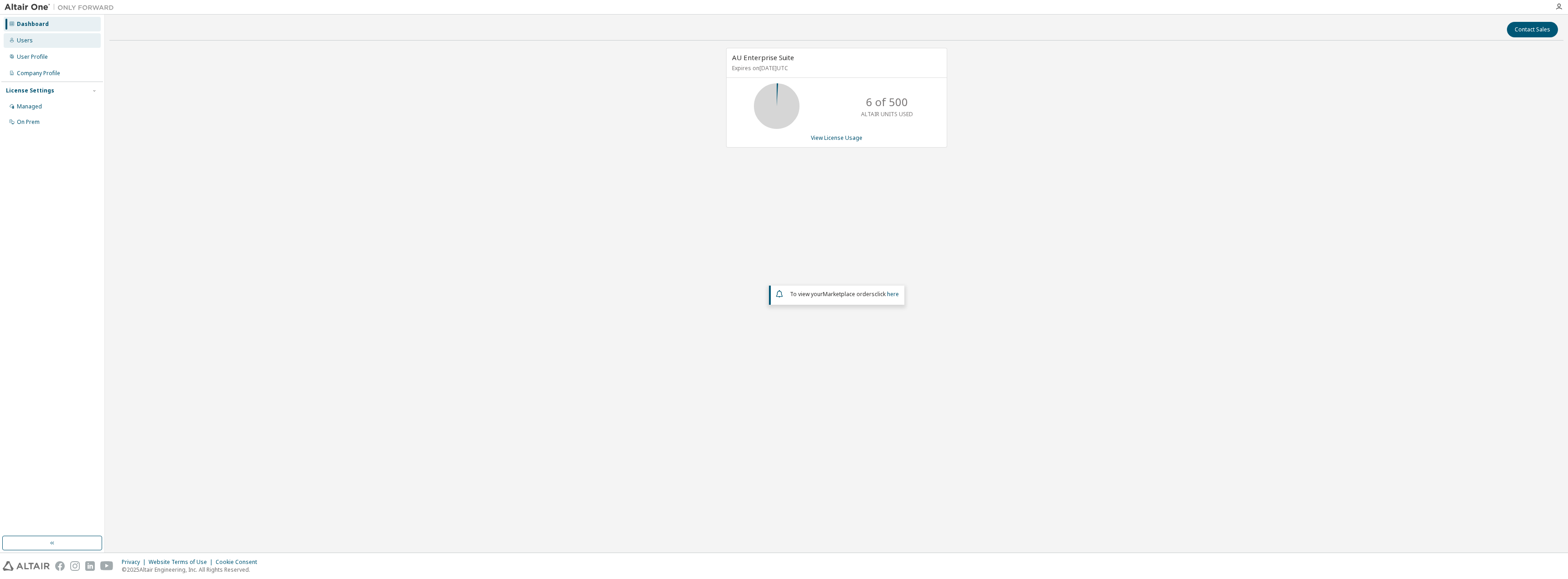
click at [38, 45] on div "Users" at bounding box center [52, 40] width 97 height 14
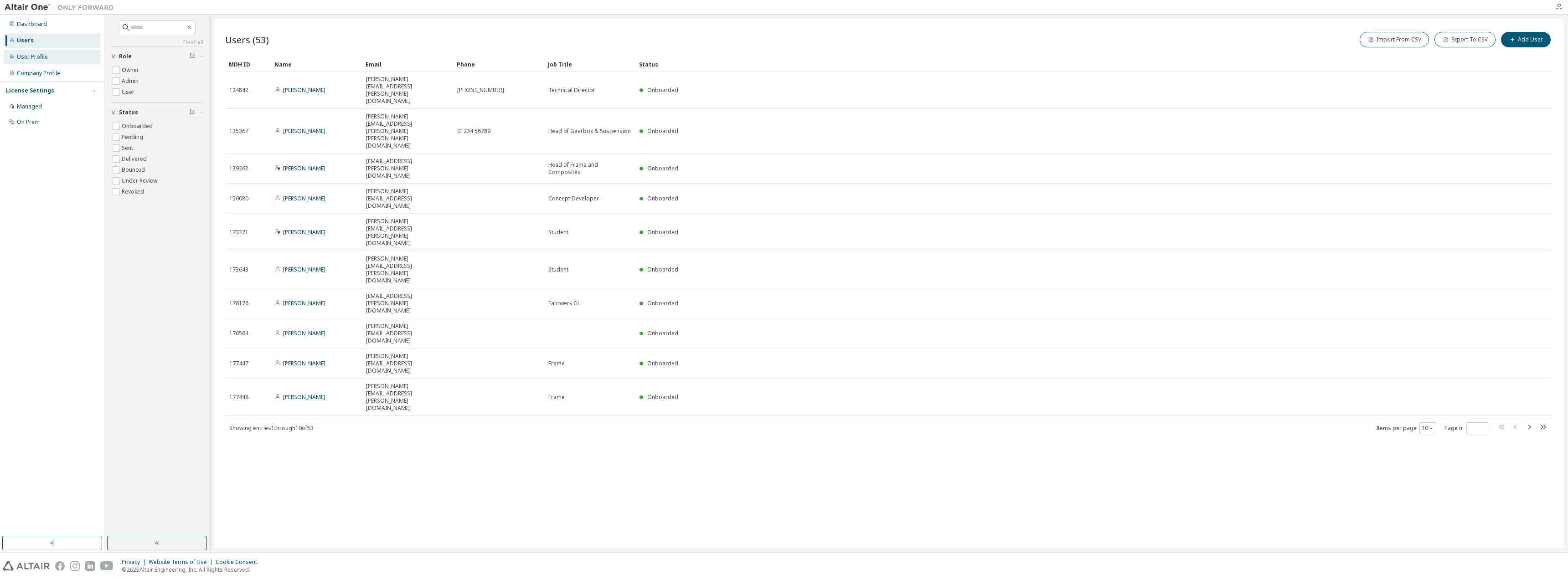
click at [35, 56] on div "User Profile" at bounding box center [32, 57] width 31 height 8
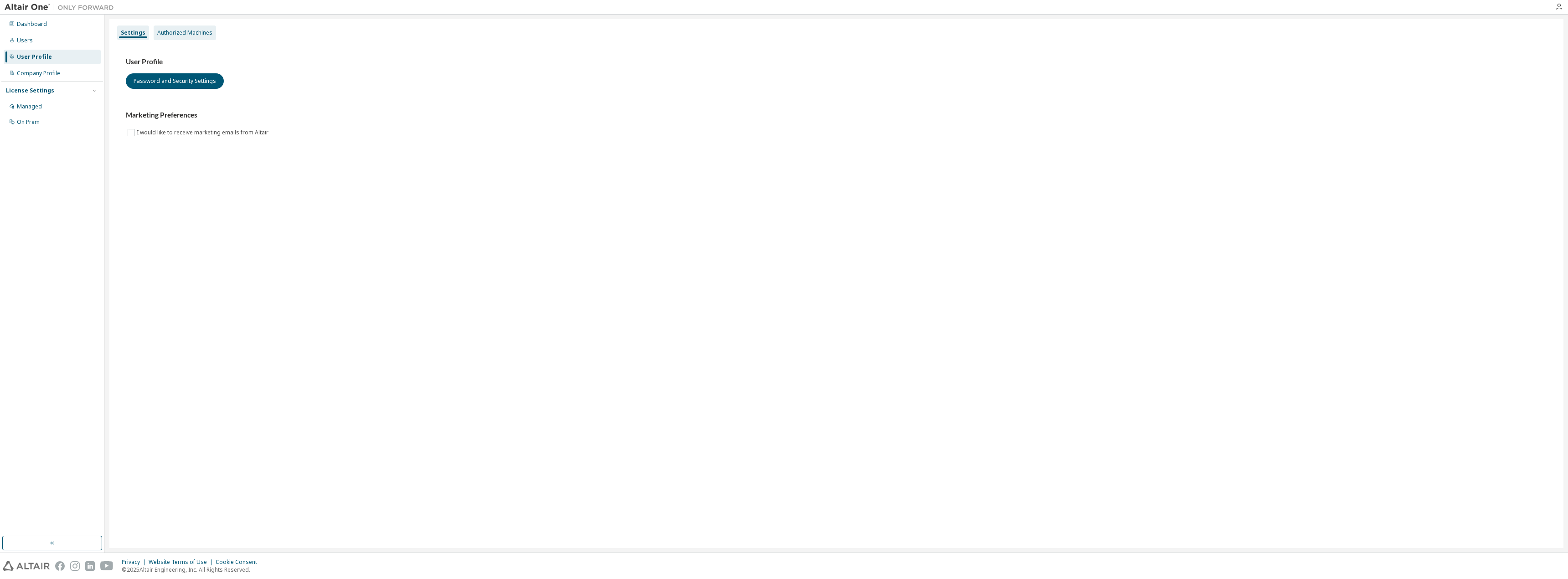
click at [162, 29] on div "Authorized Machines" at bounding box center [184, 33] width 55 height 8
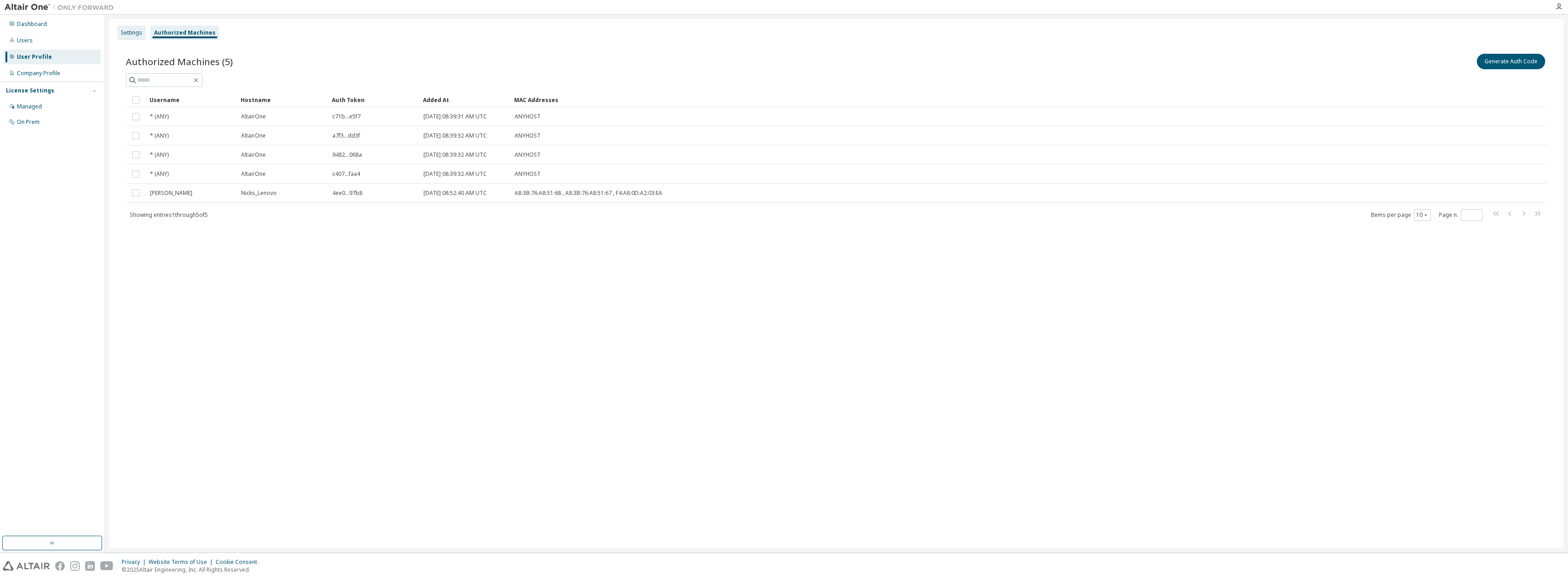
click at [130, 34] on div "Settings" at bounding box center [131, 33] width 22 height 8
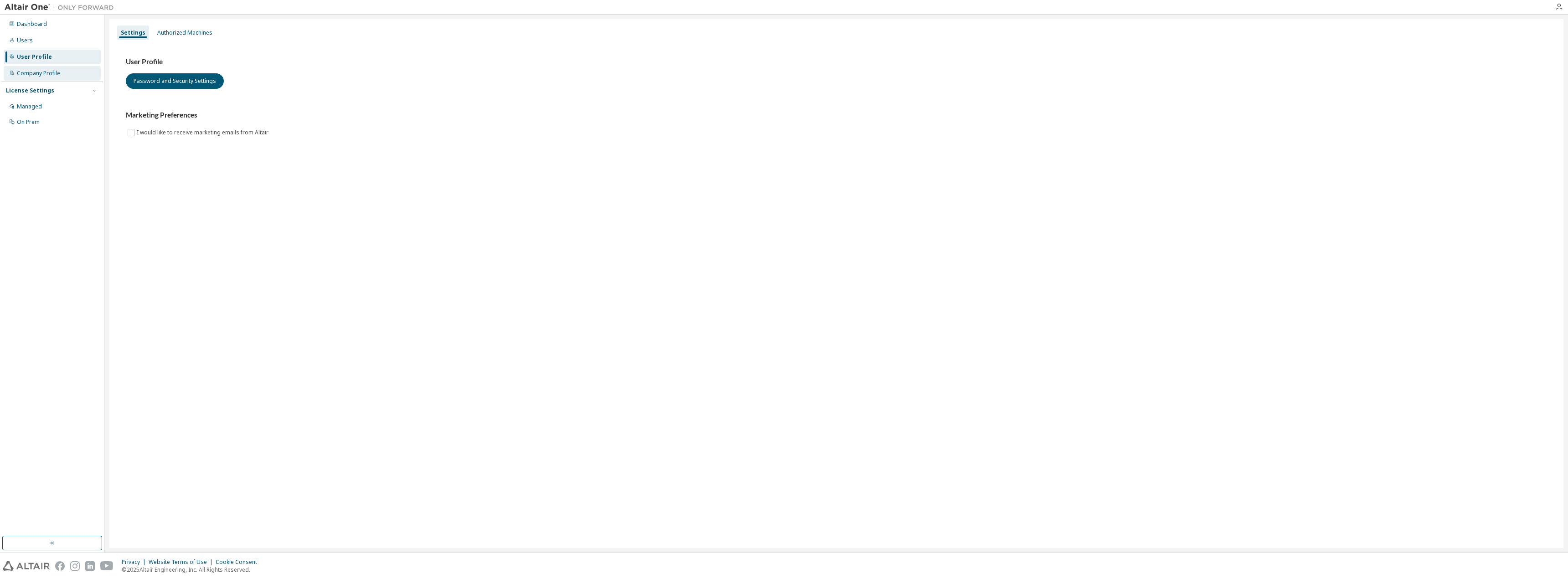
click at [71, 69] on div "Company Profile" at bounding box center [52, 73] width 97 height 14
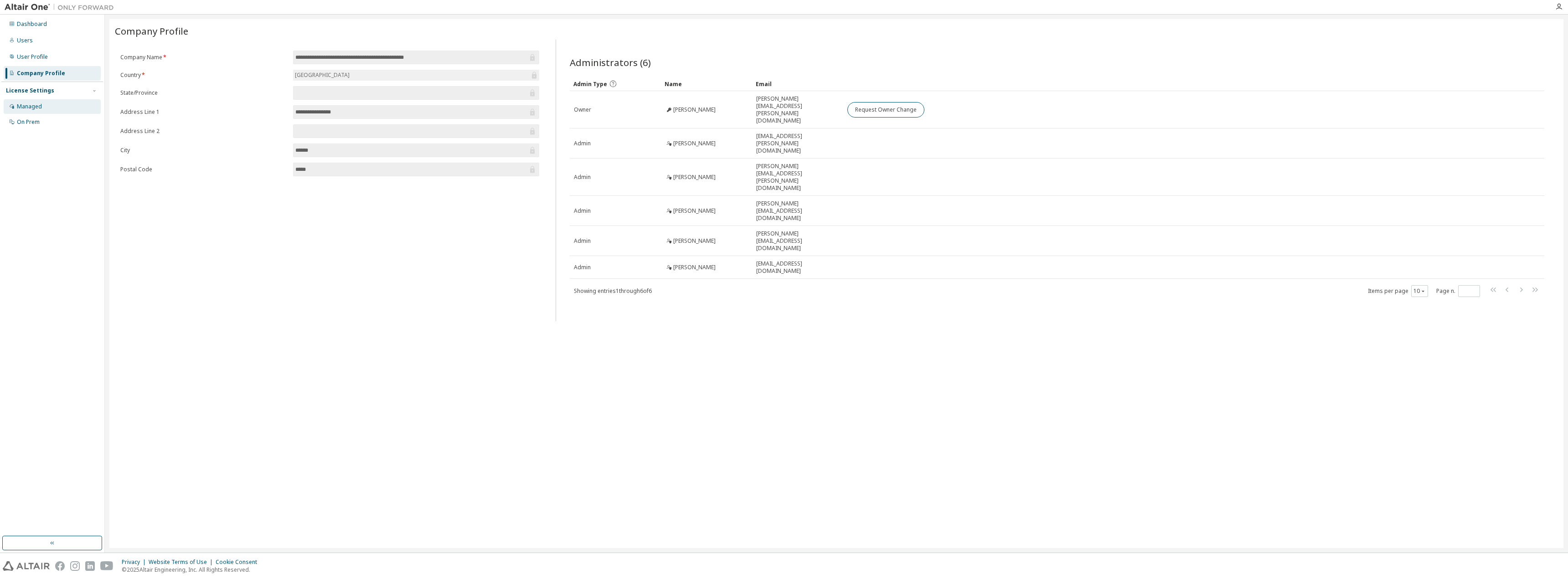
click at [41, 104] on div "Managed" at bounding box center [29, 107] width 26 height 8
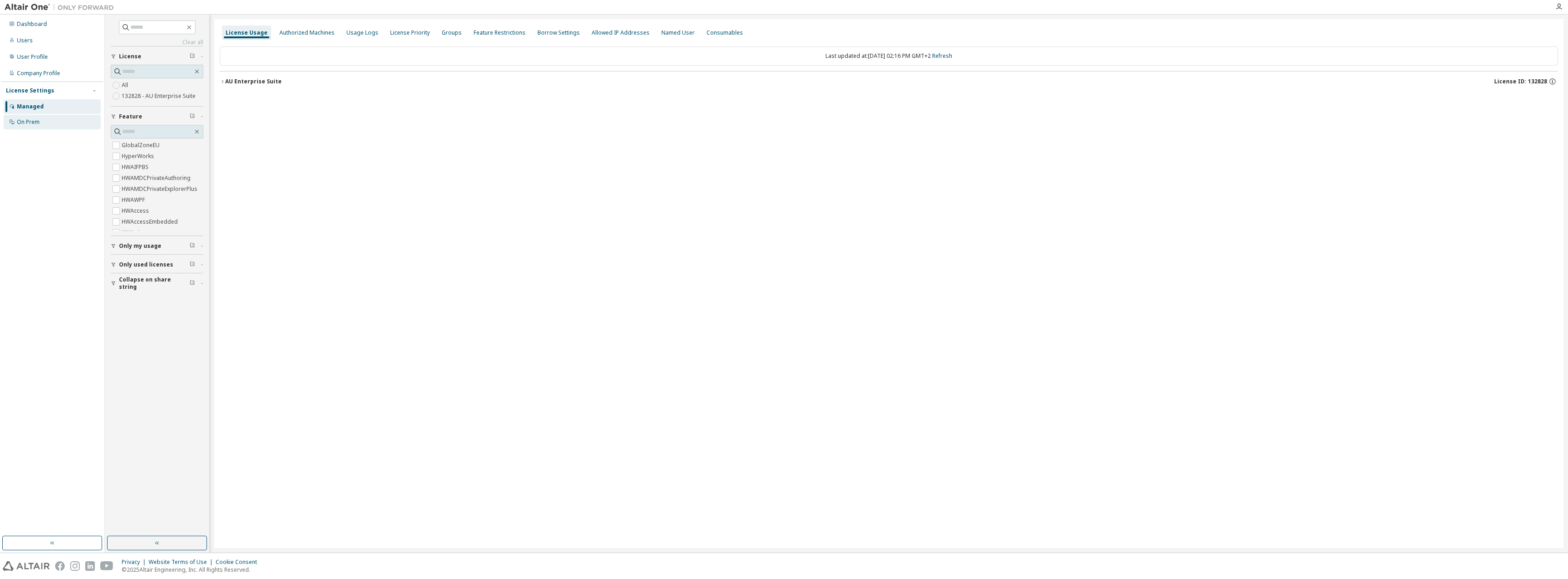
click at [33, 119] on div "On Prem" at bounding box center [28, 122] width 23 height 8
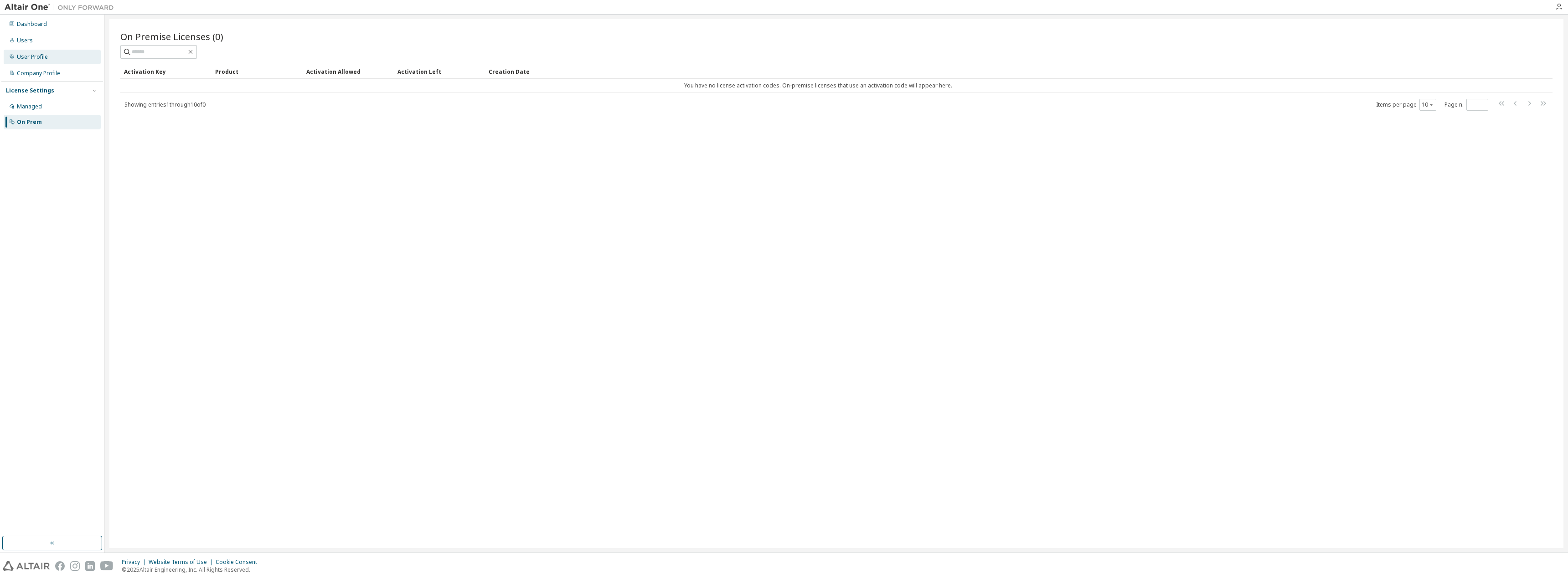
click at [35, 58] on div "User Profile" at bounding box center [32, 57] width 31 height 8
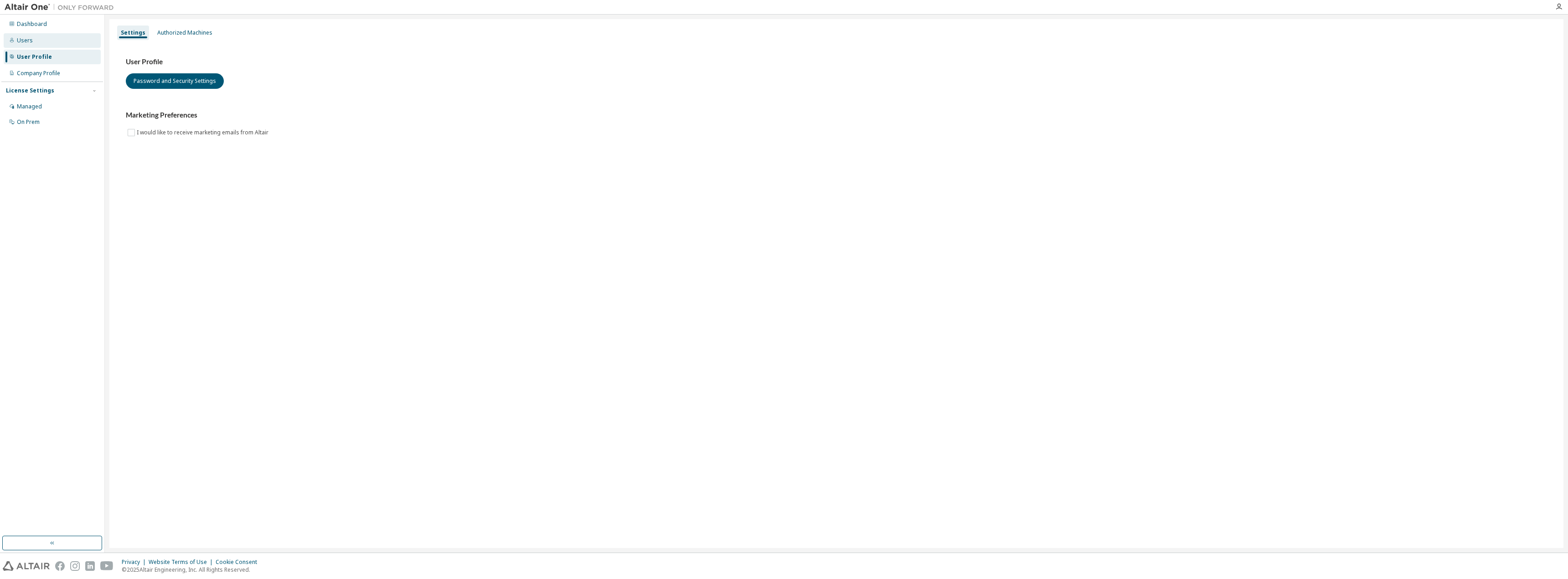
click at [35, 37] on div "Users" at bounding box center [52, 40] width 97 height 14
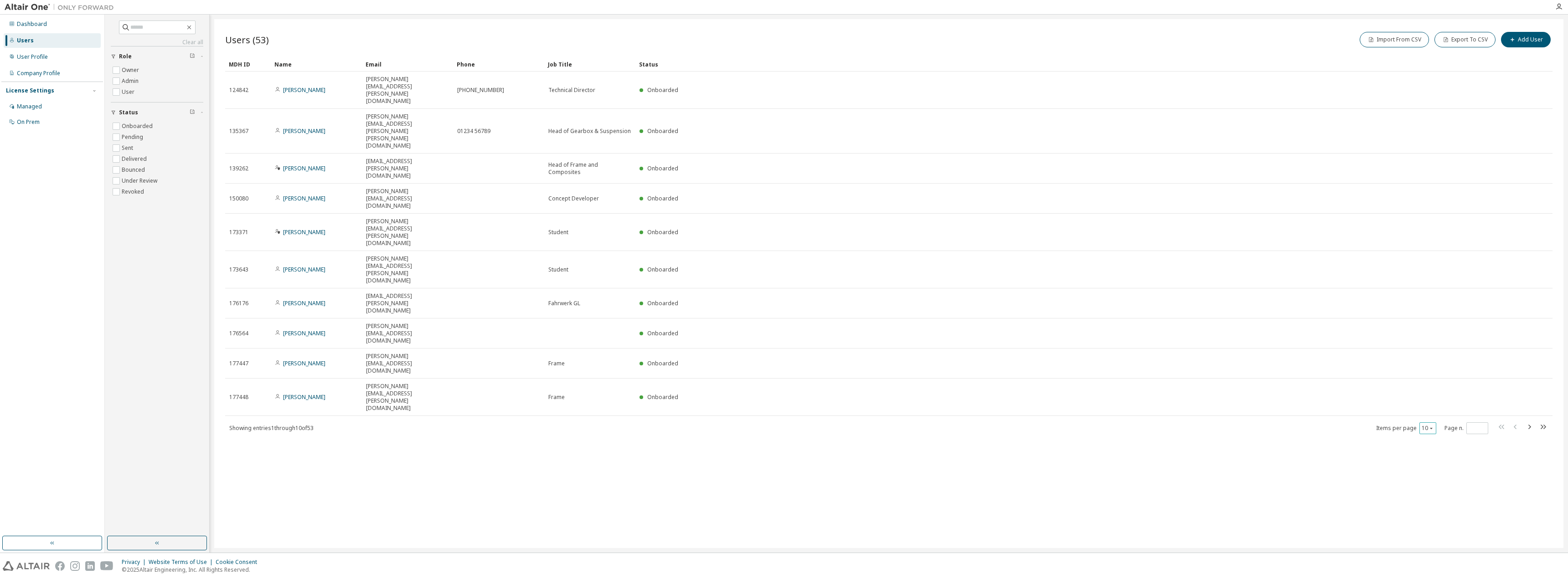
click at [1424, 425] on button "10" at bounding box center [1427, 429] width 12 height 8
click at [1431, 344] on div "100" at bounding box center [1455, 346] width 73 height 11
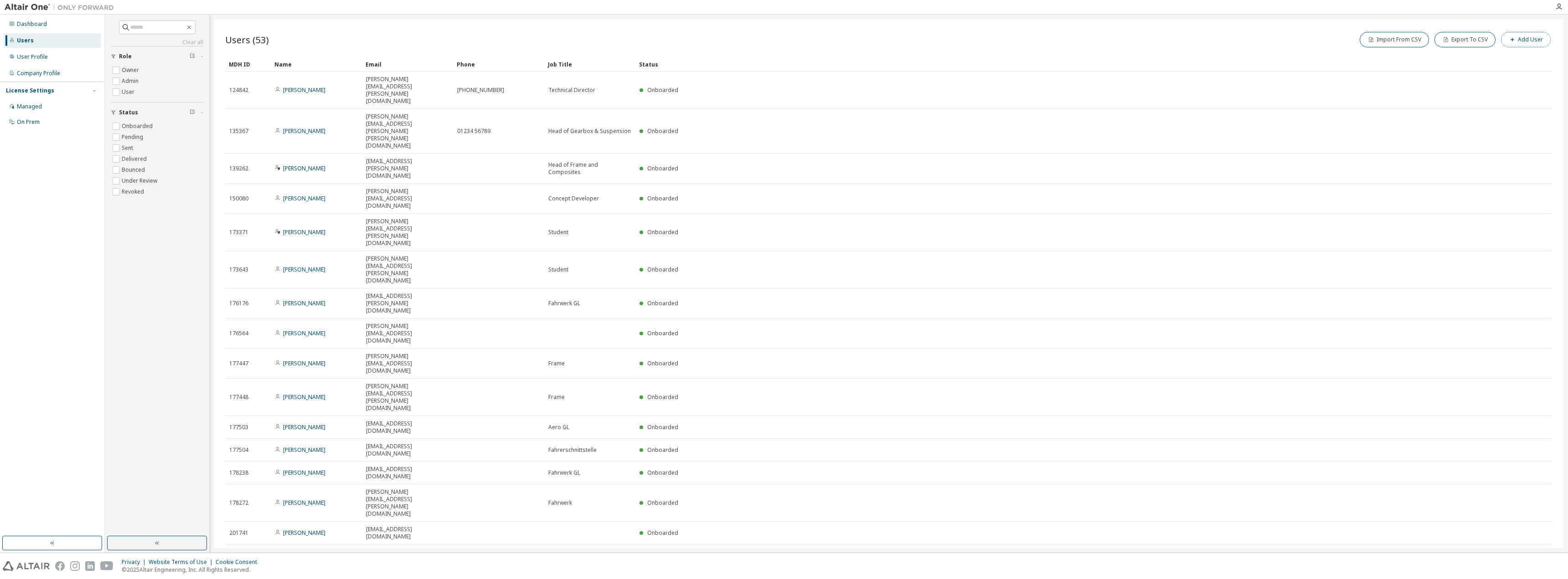
click at [1521, 38] on button "Add User" at bounding box center [1525, 40] width 50 height 15
click at [1463, 47] on div "New User E-mail * First Name * Last Name * Job Title Phone Number Add to group …" at bounding box center [1458, 283] width 219 height 538
click at [1462, 55] on span at bounding box center [1502, 59] width 119 height 12
click at [1460, 60] on input "email" at bounding box center [1503, 60] width 115 height 8
paste input "**********"
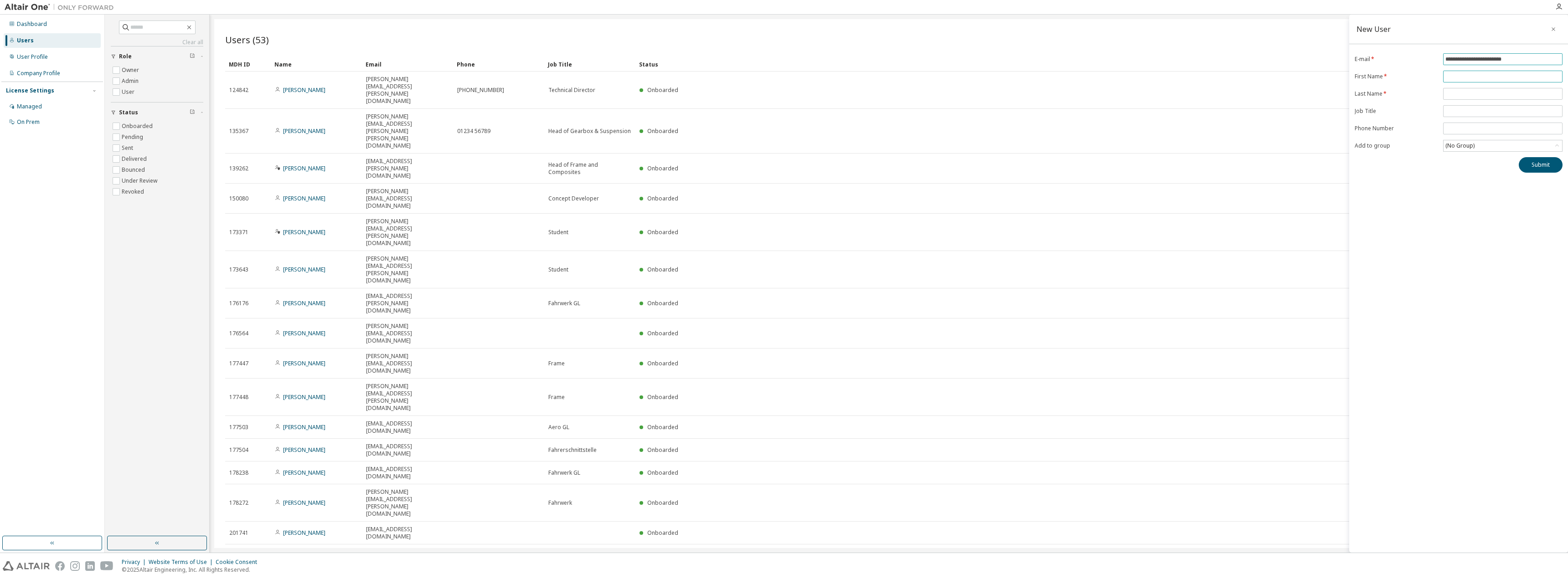
type input "**********"
click at [1464, 75] on input "text" at bounding box center [1503, 77] width 115 height 8
type input "******"
type input "*******"
click at [1482, 107] on span "**********" at bounding box center [1502, 111] width 119 height 12
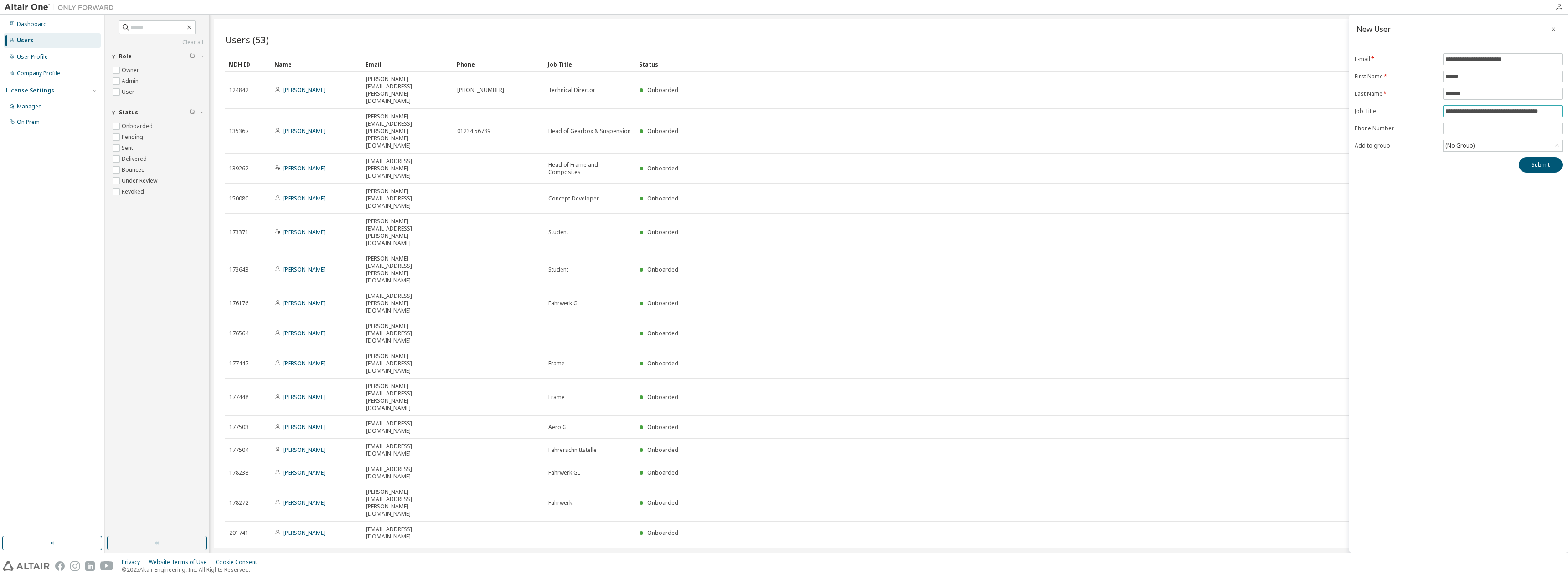
click at [1482, 109] on input "**********" at bounding box center [1503, 111] width 115 height 8
type input "**********"
click at [1510, 143] on div "(No Group)" at bounding box center [1502, 146] width 118 height 11
click at [1535, 163] on button "Submit" at bounding box center [1541, 164] width 43 height 15
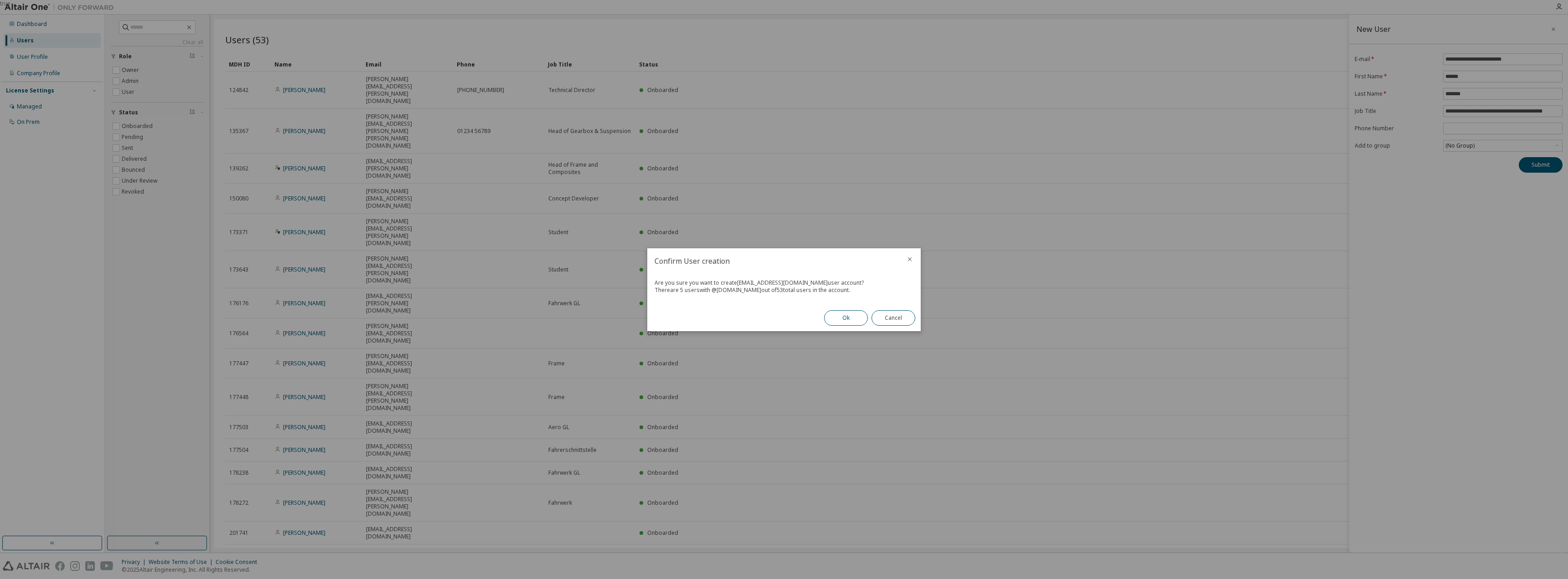
click at [828, 316] on button "Ok" at bounding box center [845, 318] width 43 height 15
drag, startPoint x: 691, startPoint y: 319, endPoint x: 713, endPoint y: 323, distance: 22.4
click at [713, 323] on div "User created successfully User account has been created. An email with the acti…" at bounding box center [783, 290] width 273 height 83
click at [690, 314] on div "User created successfully User account has been created. An email with the acti…" at bounding box center [783, 290] width 273 height 83
drag, startPoint x: 659, startPoint y: 302, endPoint x: 691, endPoint y: 305, distance: 32.1
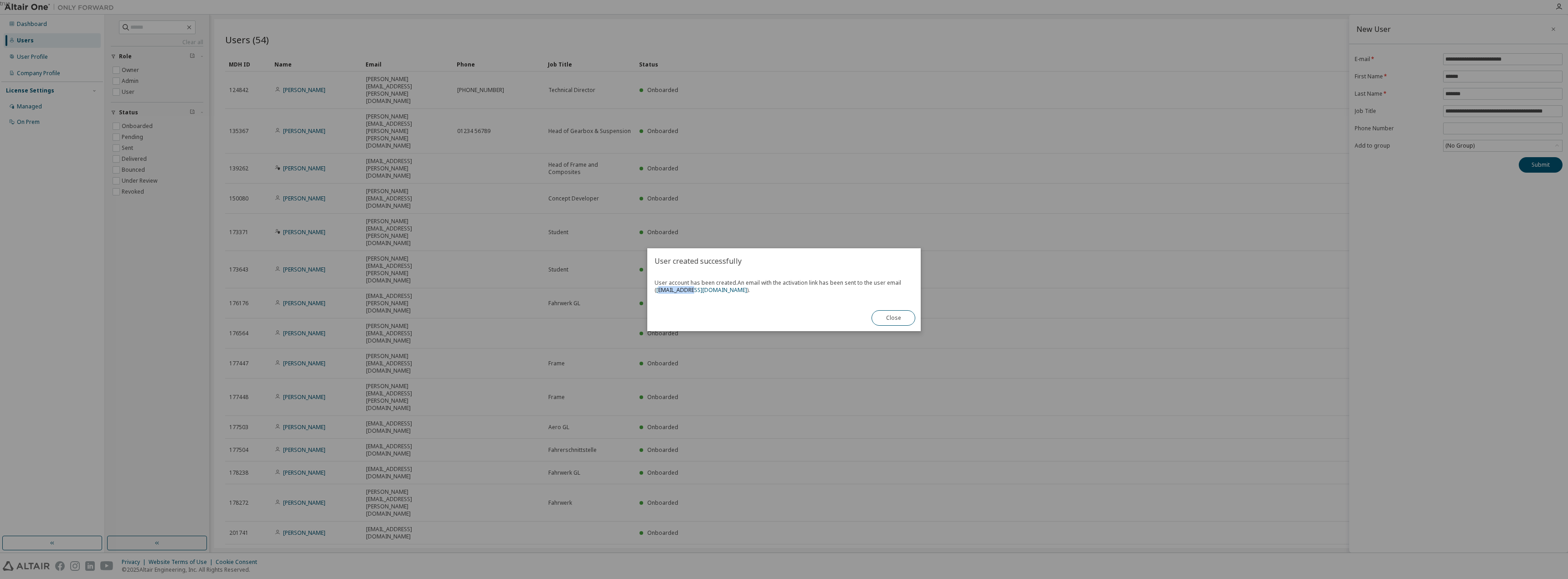
click at [691, 305] on div "User created successfully User account has been created. An email with the acti…" at bounding box center [783, 290] width 273 height 83
click at [658, 290] on link "[EMAIL_ADDRESS][DOMAIN_NAME]" at bounding box center [702, 290] width 91 height 8
click at [765, 313] on div "User created successfully User account has been created. An email with the acti…" at bounding box center [783, 290] width 273 height 83
click at [896, 312] on button "Close" at bounding box center [893, 318] width 43 height 15
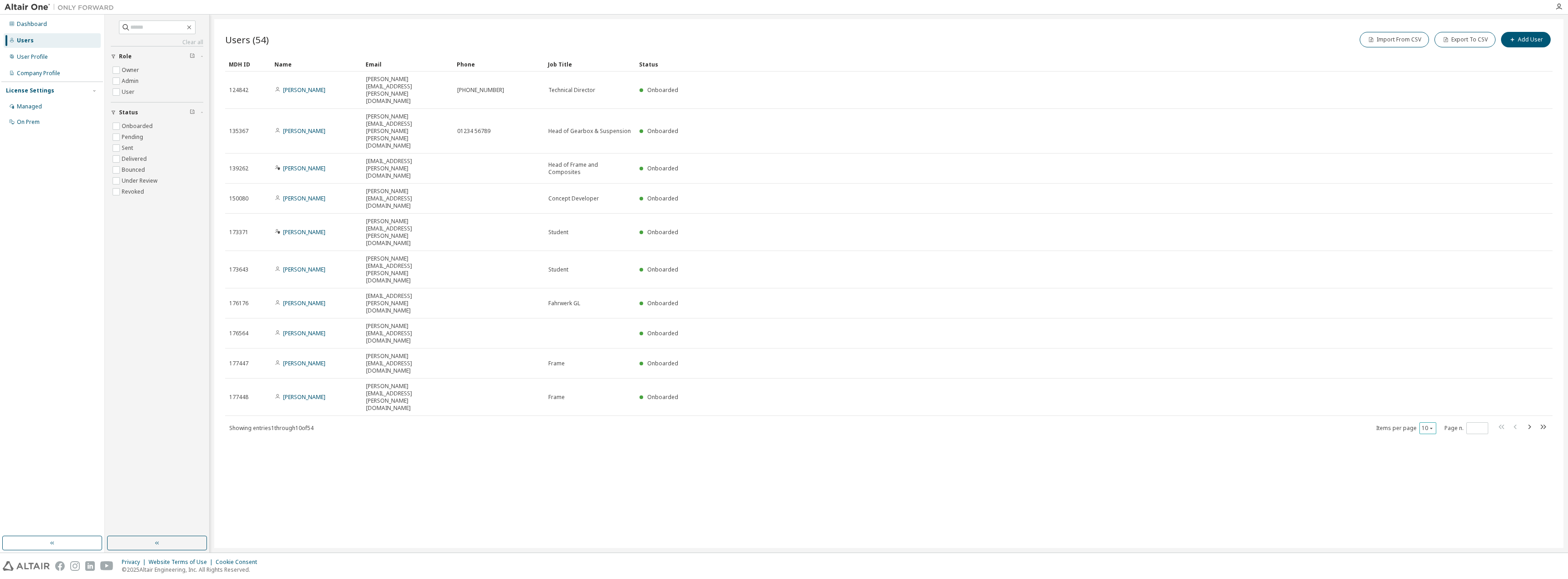
click at [1436, 422] on div "10" at bounding box center [1427, 428] width 17 height 12
click at [1430, 426] on icon "button" at bounding box center [1431, 429] width 6 height 6
click at [1435, 342] on div "100" at bounding box center [1455, 346] width 73 height 11
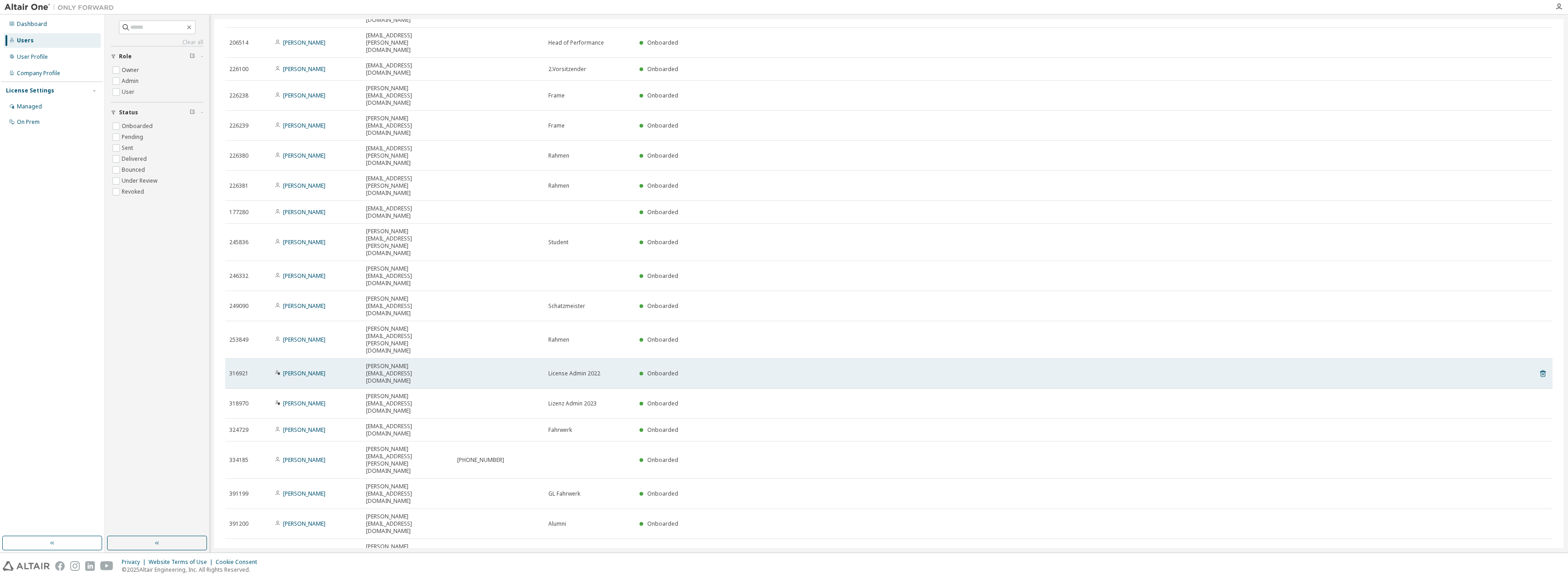
scroll to position [585, 0]
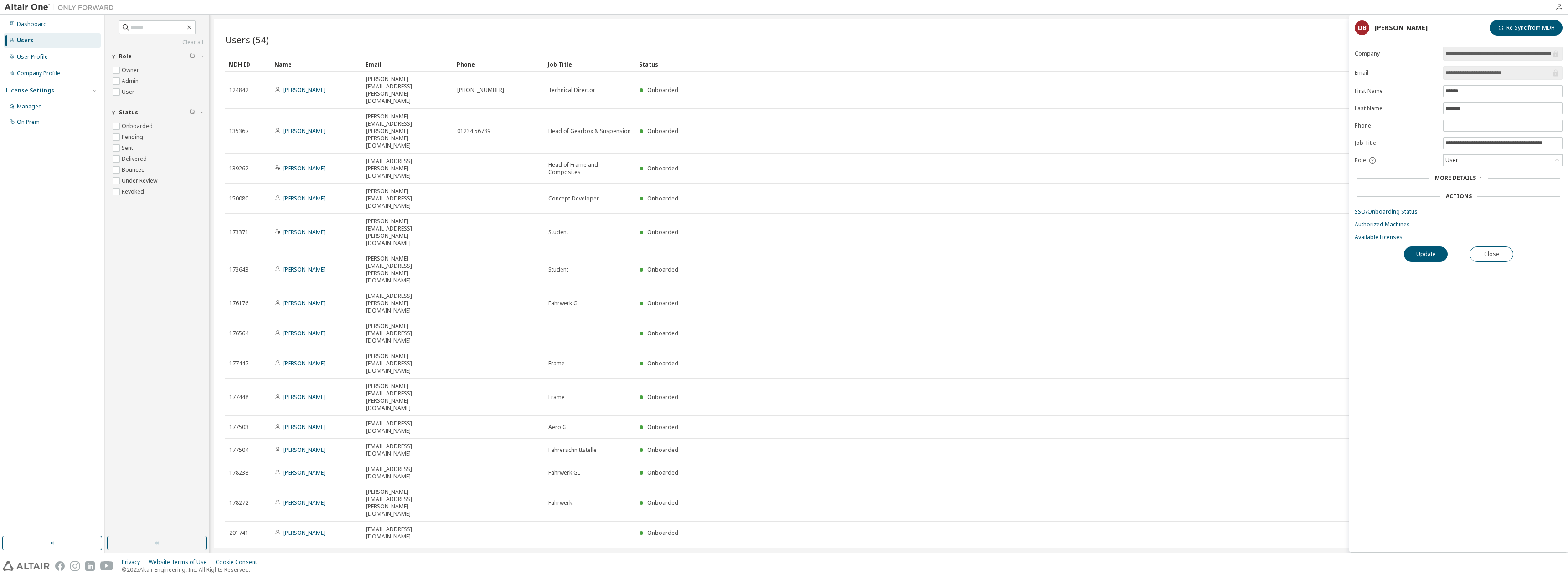
click at [1462, 176] on span "More Details" at bounding box center [1455, 178] width 41 height 8
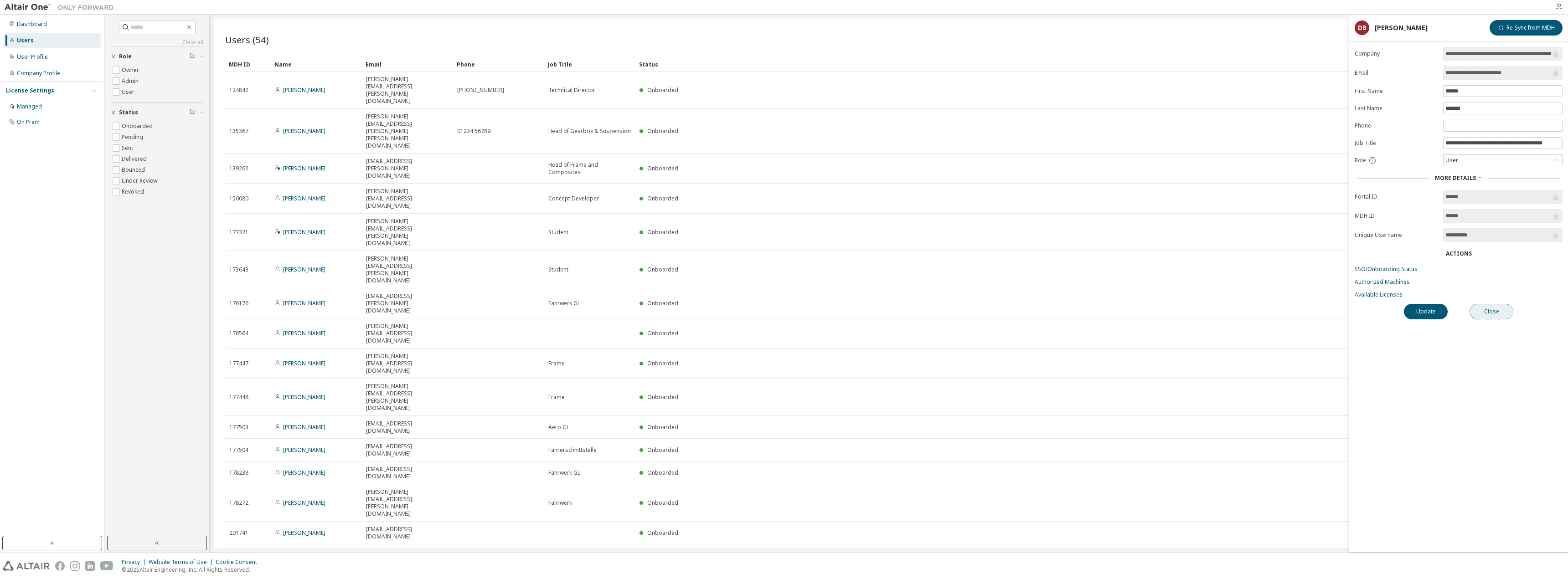
click at [1483, 307] on button "Close" at bounding box center [1491, 312] width 43 height 15
